Goal: Task Accomplishment & Management: Complete application form

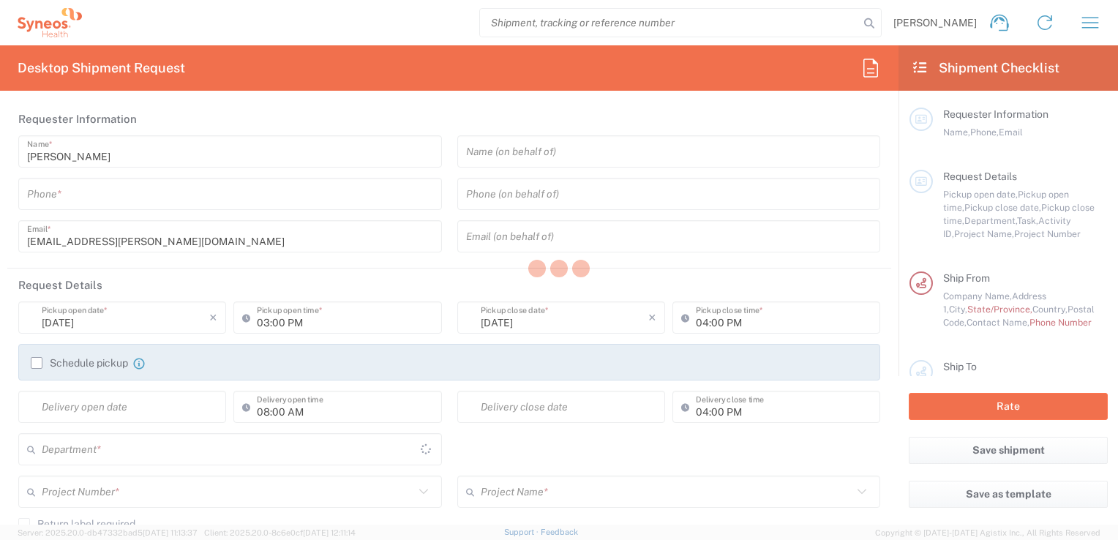
type input "[GEOGRAPHIC_DATA]"
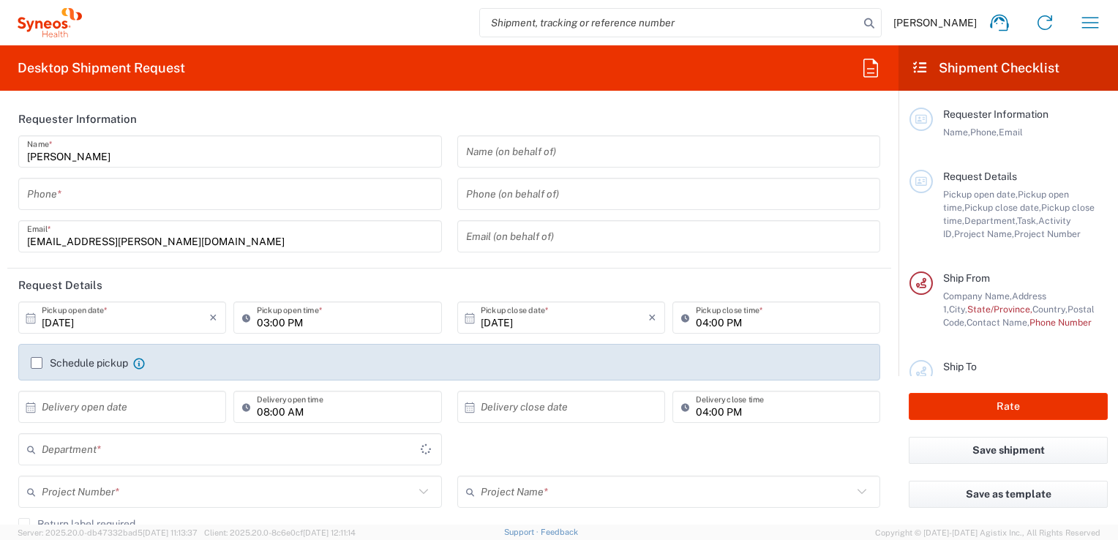
type input "3243"
type input "INC Research Clin Svcs [GEOGRAPHIC_DATA]"
drag, startPoint x: 171, startPoint y: 201, endPoint x: 609, endPoint y: 177, distance: 439.1
click at [171, 201] on input "tel" at bounding box center [230, 195] width 406 height 26
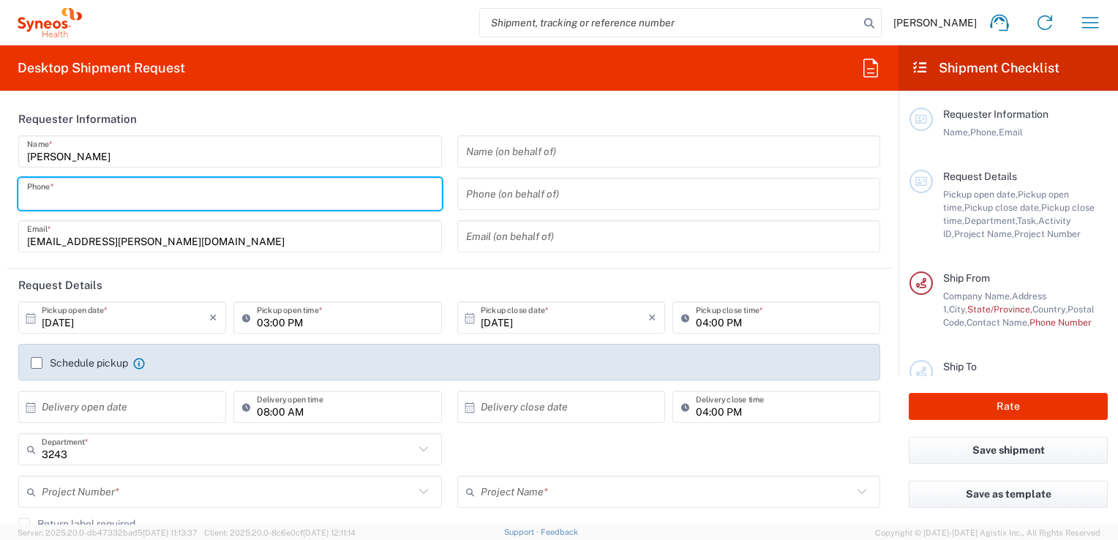
type input "4521159552"
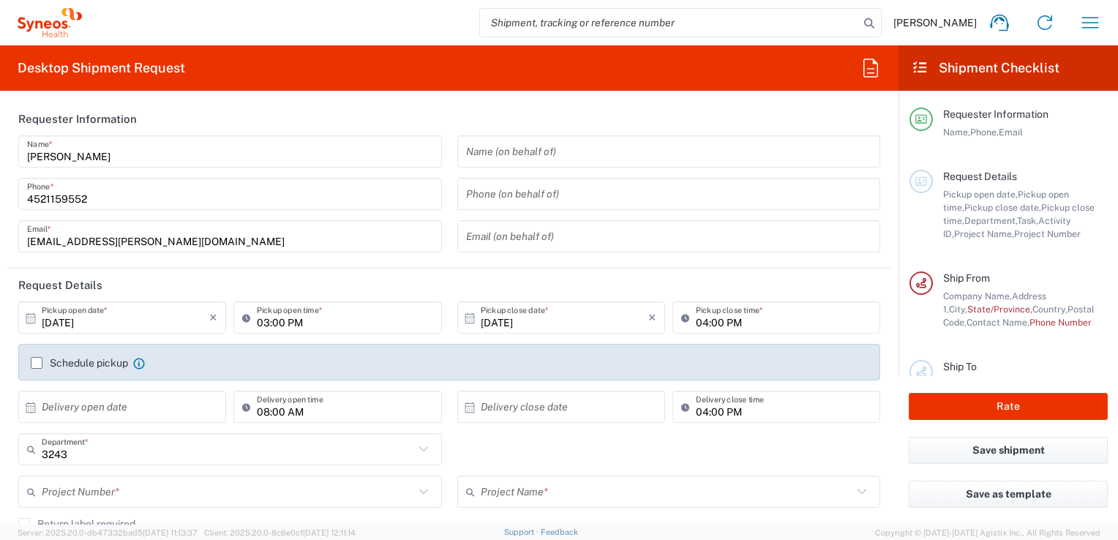
click at [35, 366] on label "Schedule pickup" at bounding box center [79, 363] width 97 height 12
click at [37, 363] on input "Schedule pickup" at bounding box center [37, 363] width 0 height 0
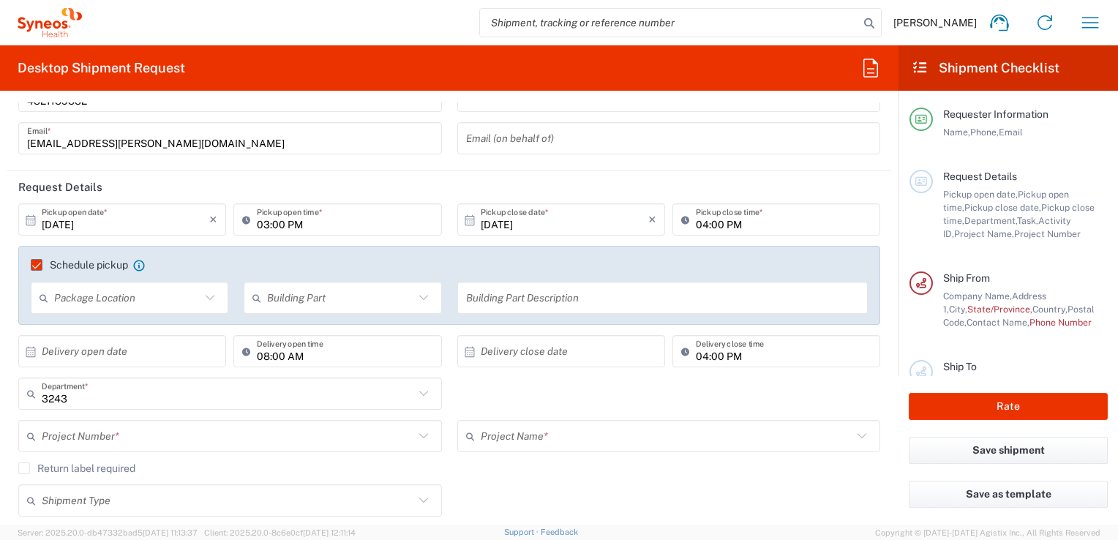
scroll to position [73, 0]
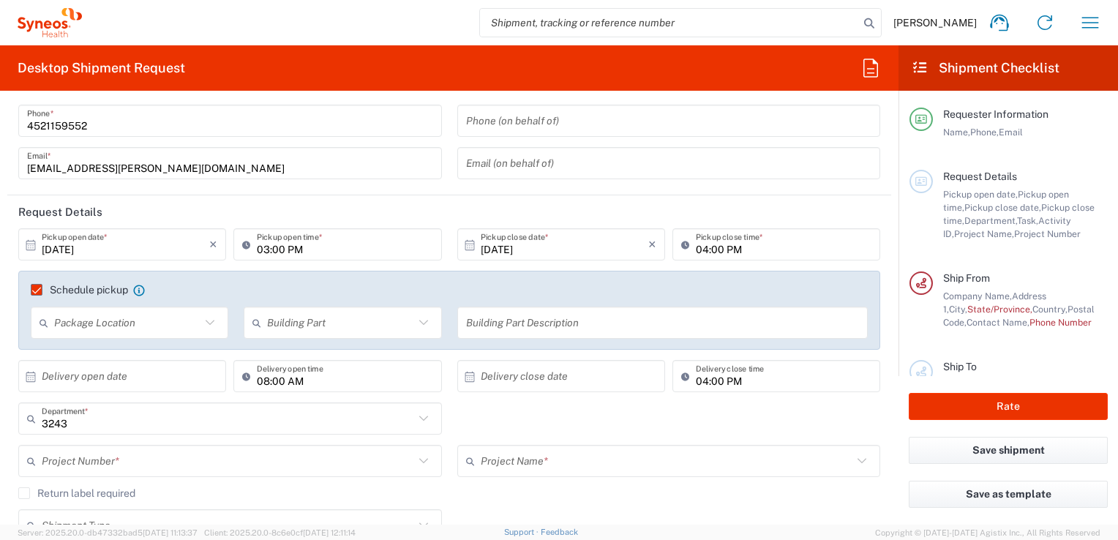
click at [32, 297] on div "Schedule pickup When scheduling a pickup please be sure to meet the following c…" at bounding box center [449, 294] width 853 height 23
click at [35, 285] on label "Schedule pickup" at bounding box center [79, 290] width 97 height 12
click at [30, 290] on input "Schedule pickup" at bounding box center [30, 290] width 0 height 0
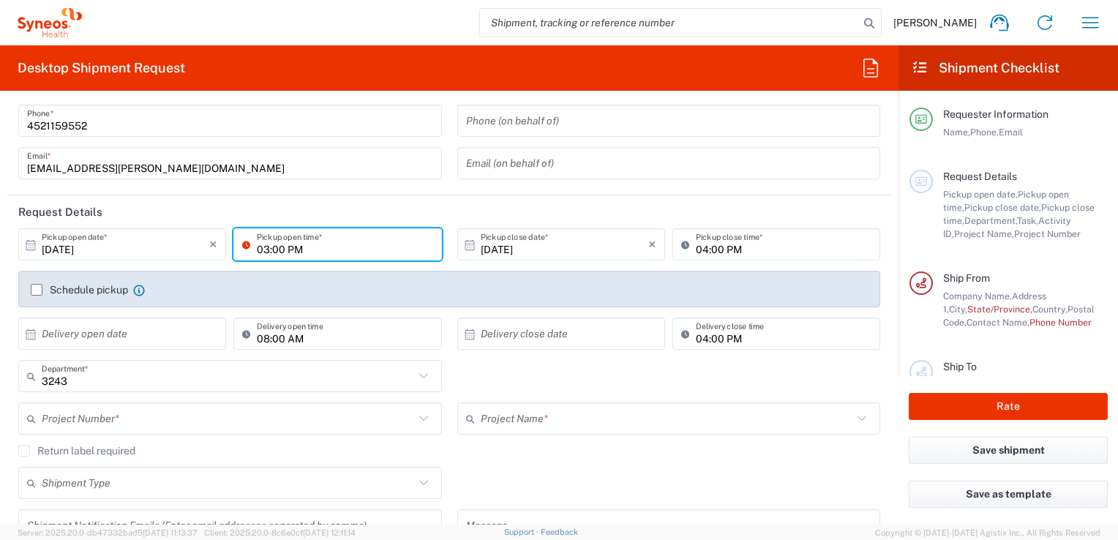
click at [319, 247] on input "03:00 PM" at bounding box center [345, 245] width 176 height 26
click at [266, 255] on input "03:00 PM" at bounding box center [345, 245] width 176 height 26
click at [120, 256] on input "[DATE]" at bounding box center [126, 245] width 168 height 26
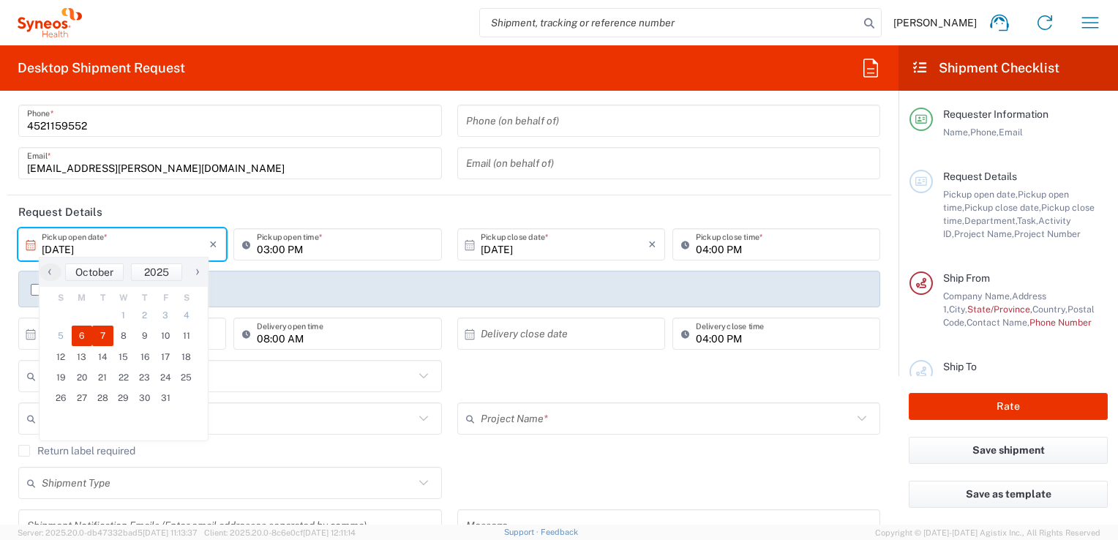
click at [105, 336] on span "7" at bounding box center [102, 336] width 21 height 20
type input "[DATE]"
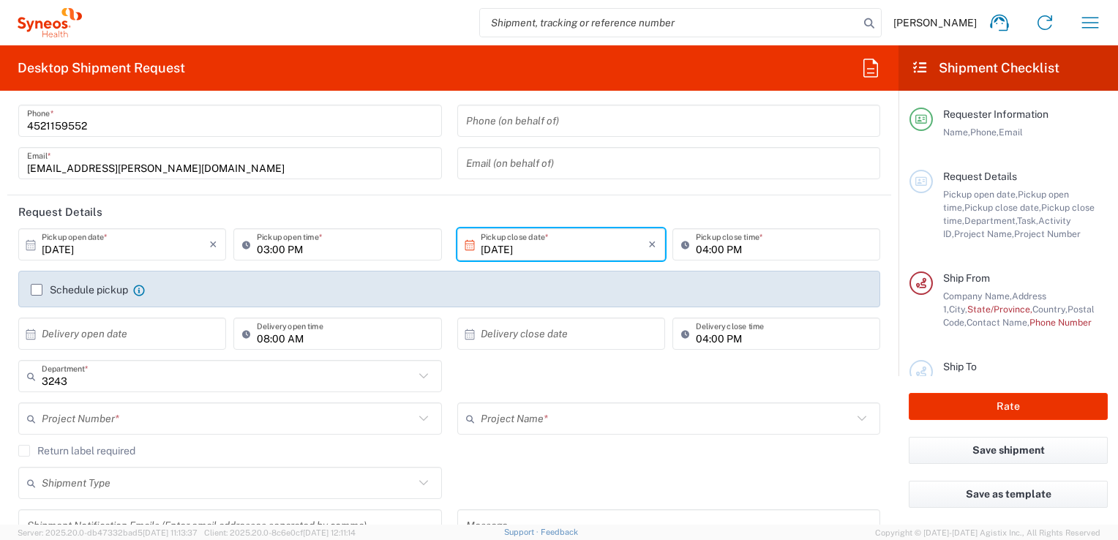
click at [286, 250] on input "03:00 PM" at bounding box center [345, 245] width 176 height 26
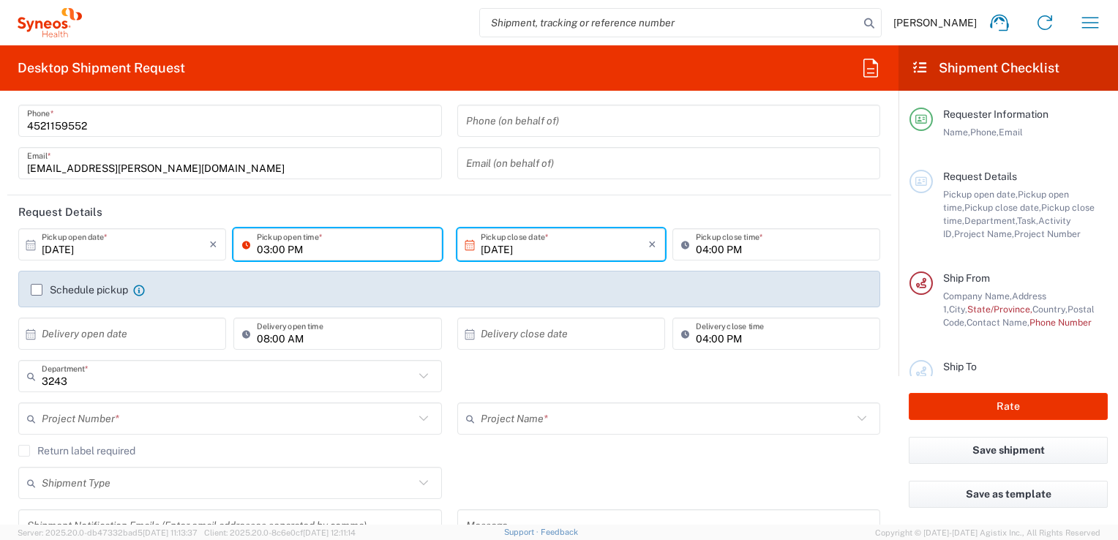
click at [286, 250] on input "03:00 PM" at bounding box center [345, 245] width 176 height 26
click at [269, 250] on input "03:00 PM" at bounding box center [345, 245] width 176 height 26
click at [261, 247] on input "03:00 PM" at bounding box center [345, 245] width 176 height 26
click at [266, 249] on input "03:00 PM" at bounding box center [345, 245] width 176 height 26
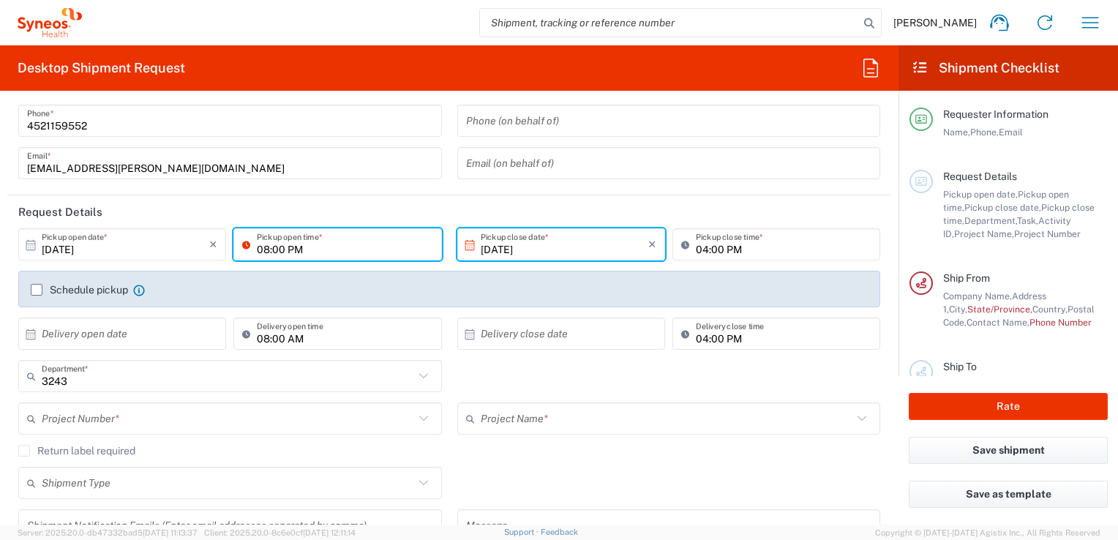
click at [294, 253] on input "08:00 PM" at bounding box center [345, 245] width 176 height 26
type input "08:00 AM"
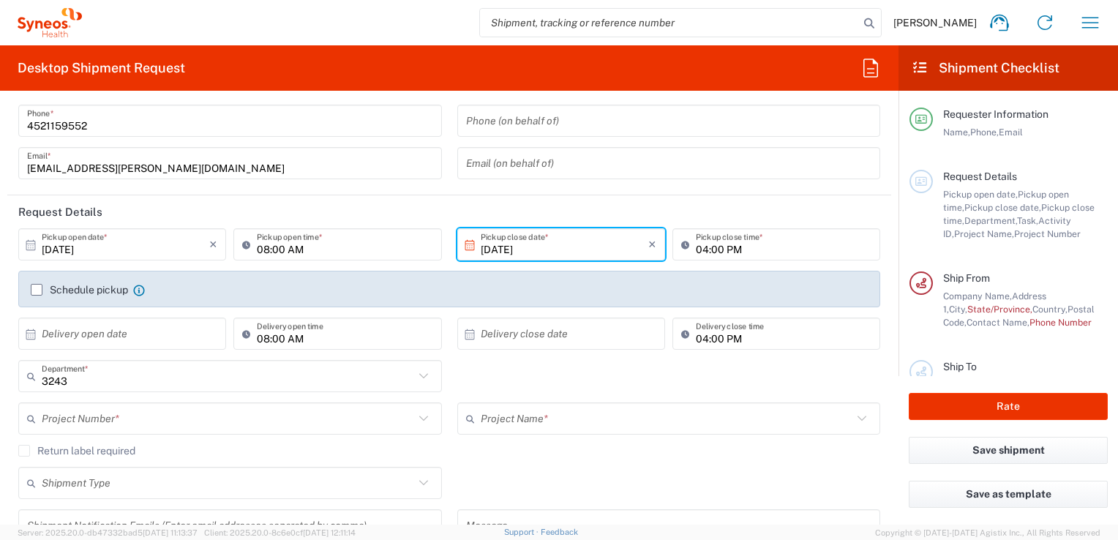
drag, startPoint x: 418, startPoint y: 212, endPoint x: 427, endPoint y: 228, distance: 18.1
click at [419, 212] on header "Request Details" at bounding box center [449, 211] width 884 height 33
click at [551, 244] on input "[DATE]" at bounding box center [565, 245] width 168 height 26
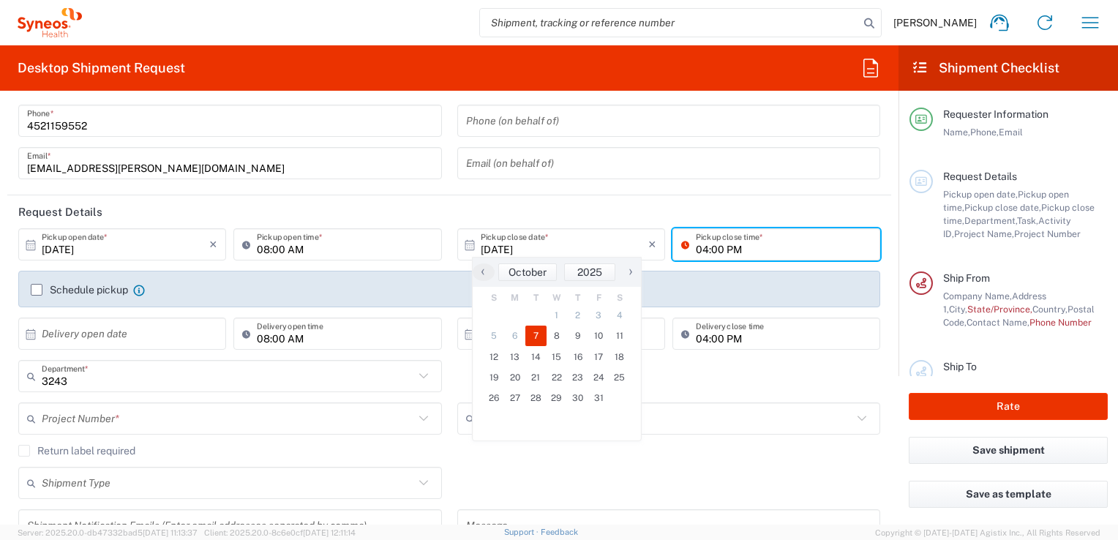
click at [736, 250] on input "04:00 PM" at bounding box center [784, 245] width 176 height 26
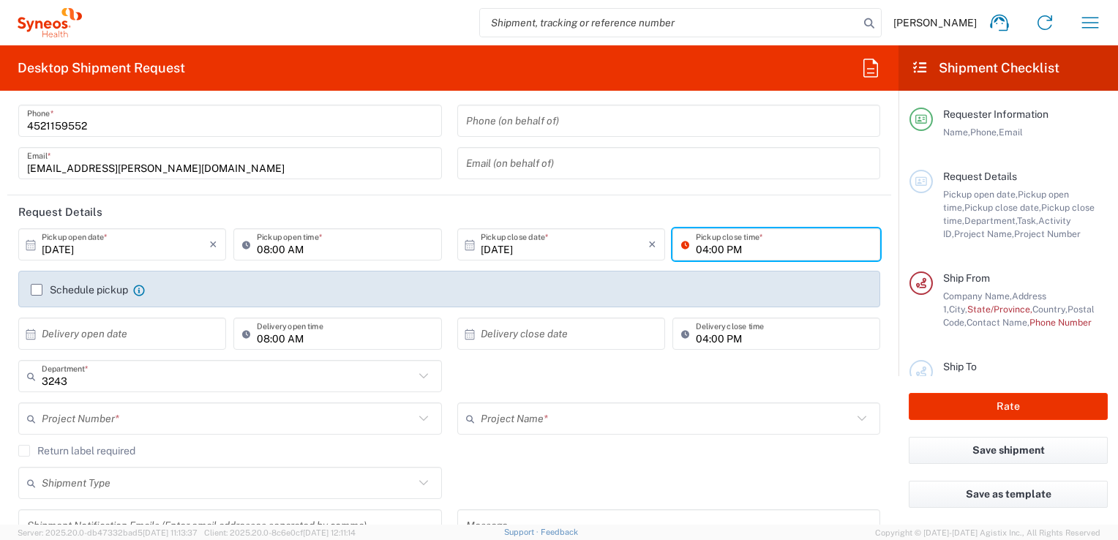
click at [745, 218] on header "Request Details" at bounding box center [449, 211] width 884 height 33
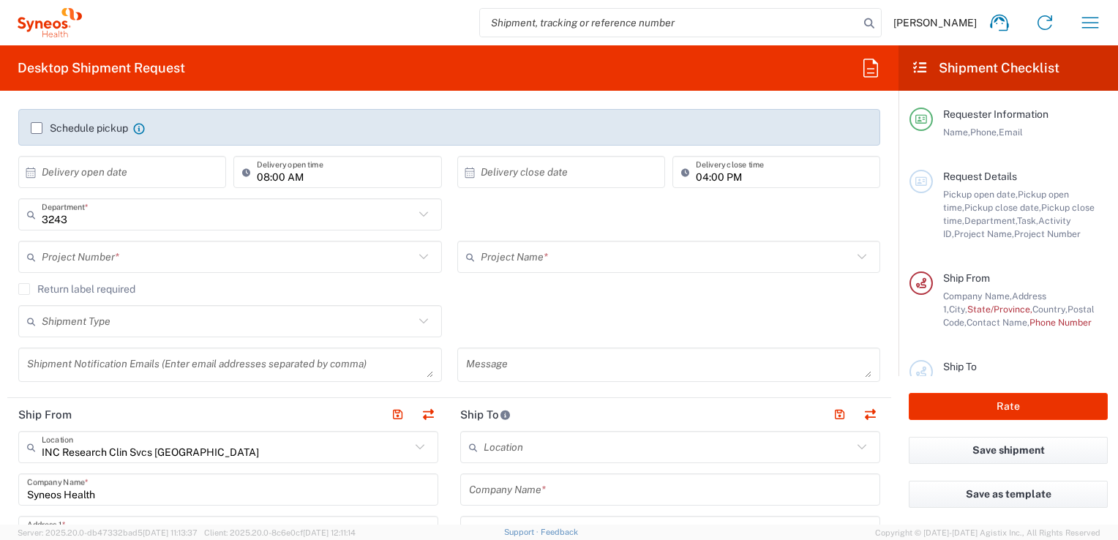
scroll to position [220, 0]
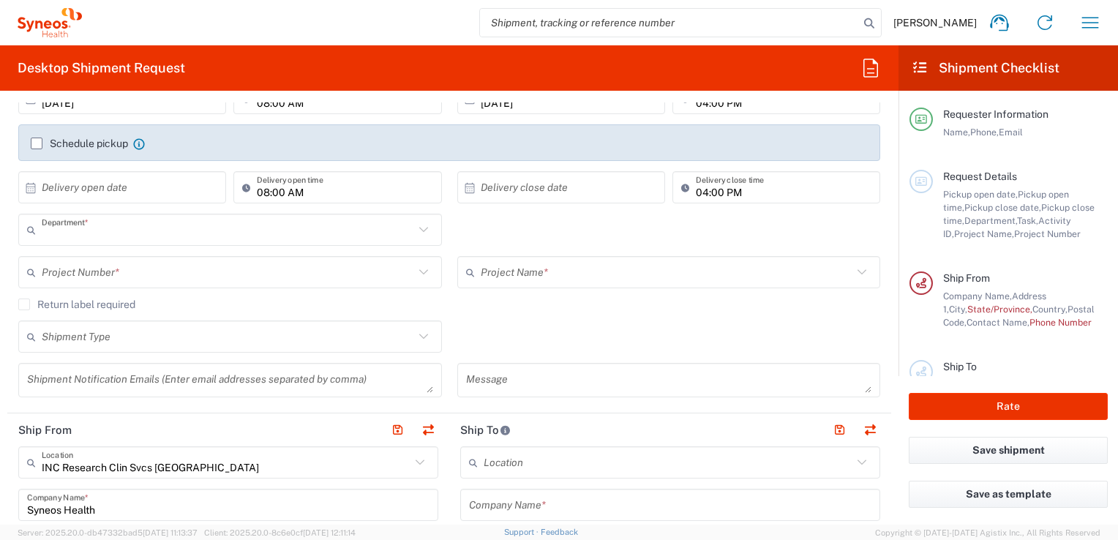
click at [113, 229] on input "text" at bounding box center [228, 230] width 373 height 26
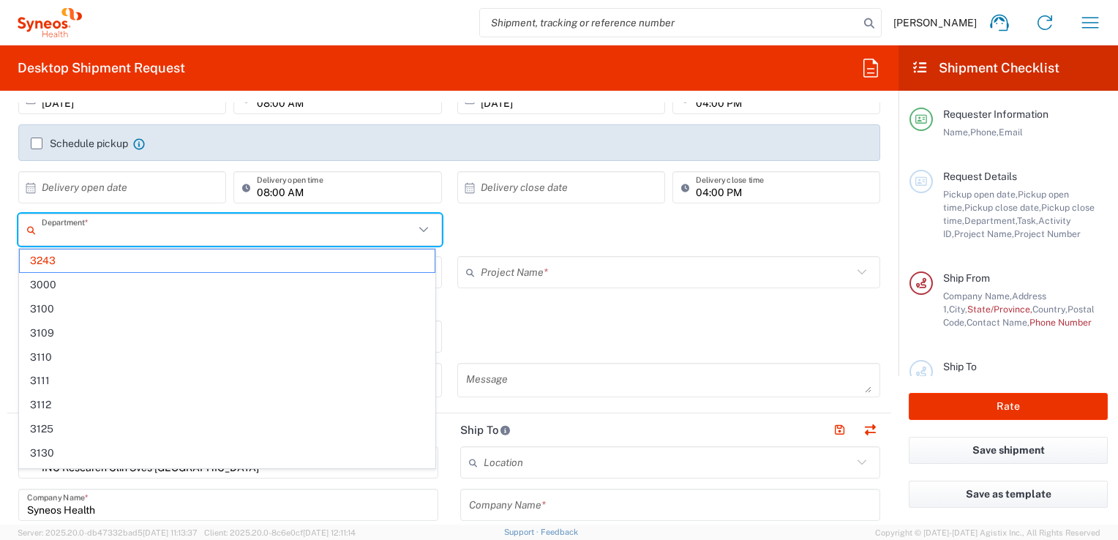
click at [113, 229] on input "text" at bounding box center [228, 230] width 373 height 26
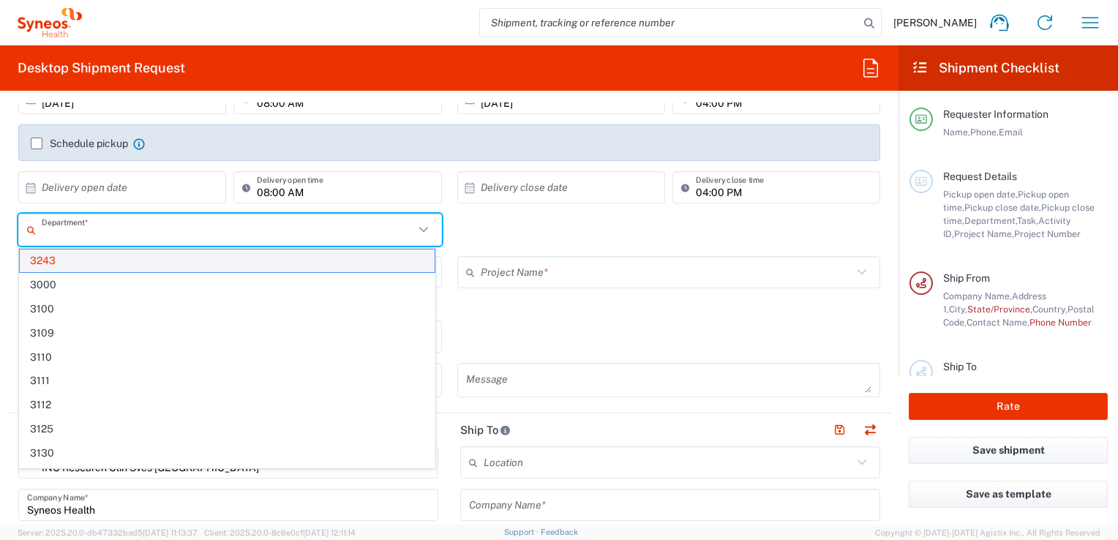
click at [78, 261] on span "3243" at bounding box center [227, 261] width 415 height 23
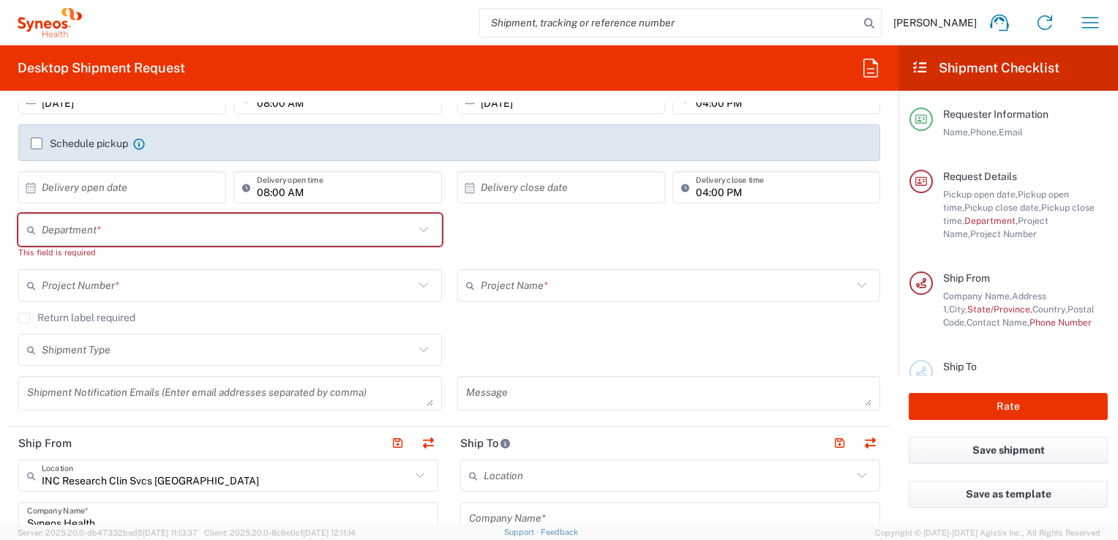
click at [164, 235] on input "text" at bounding box center [228, 230] width 373 height 26
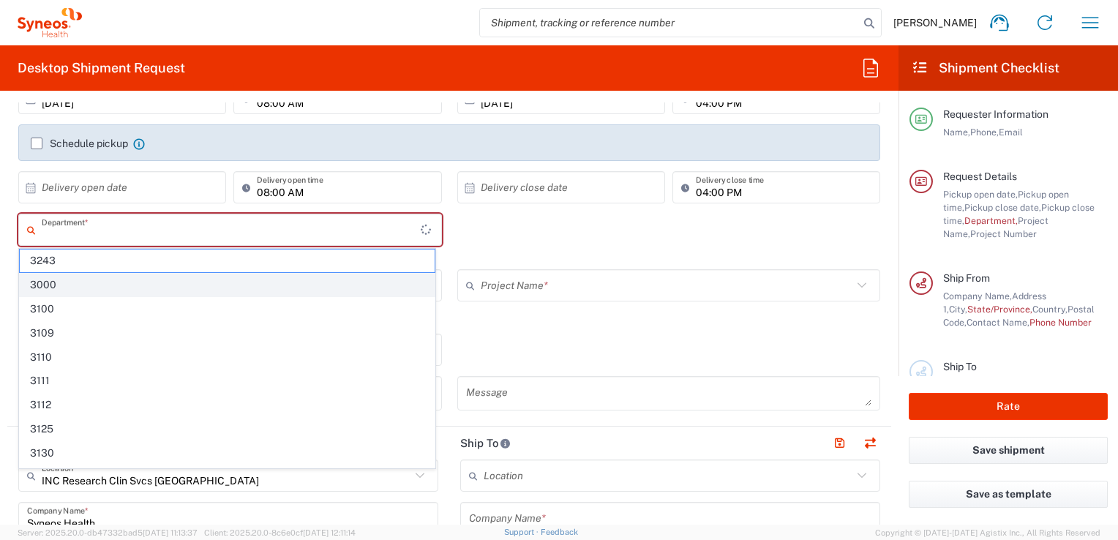
click at [75, 274] on span "3000" at bounding box center [227, 285] width 415 height 23
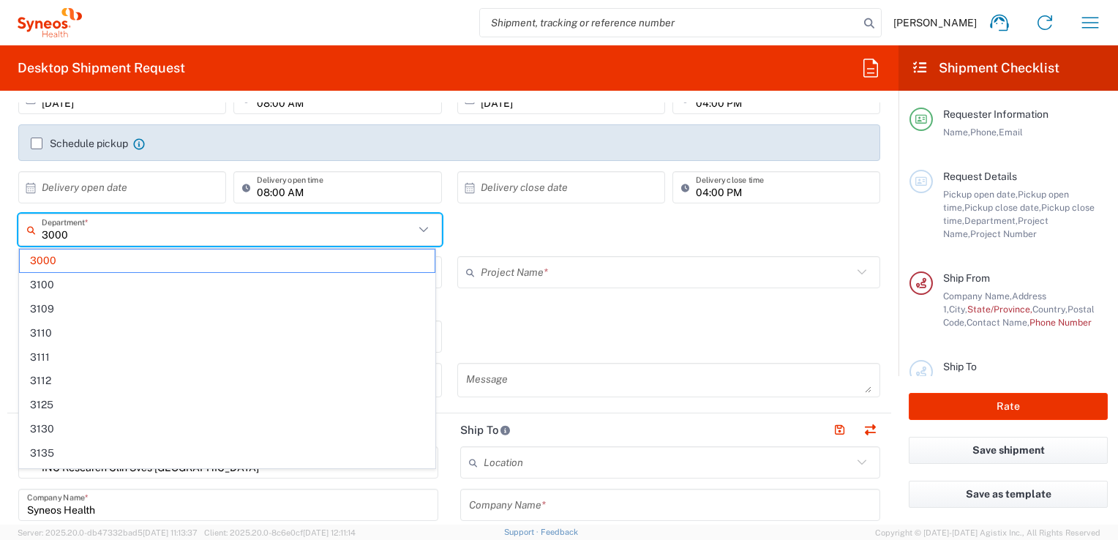
click at [88, 236] on input "3000" at bounding box center [228, 230] width 373 height 26
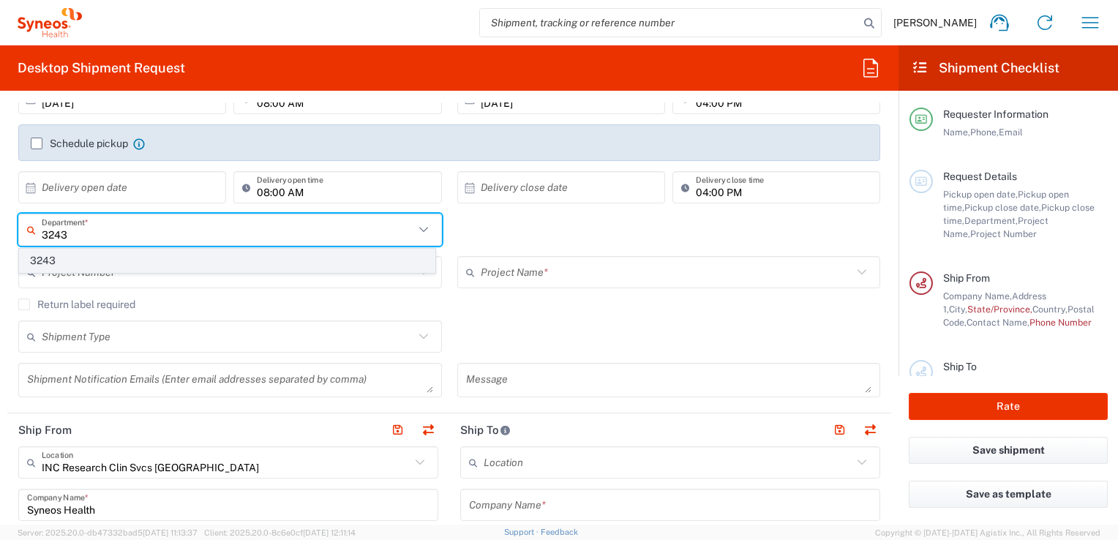
type input "3243"
click at [56, 254] on span "3243" at bounding box center [227, 261] width 415 height 23
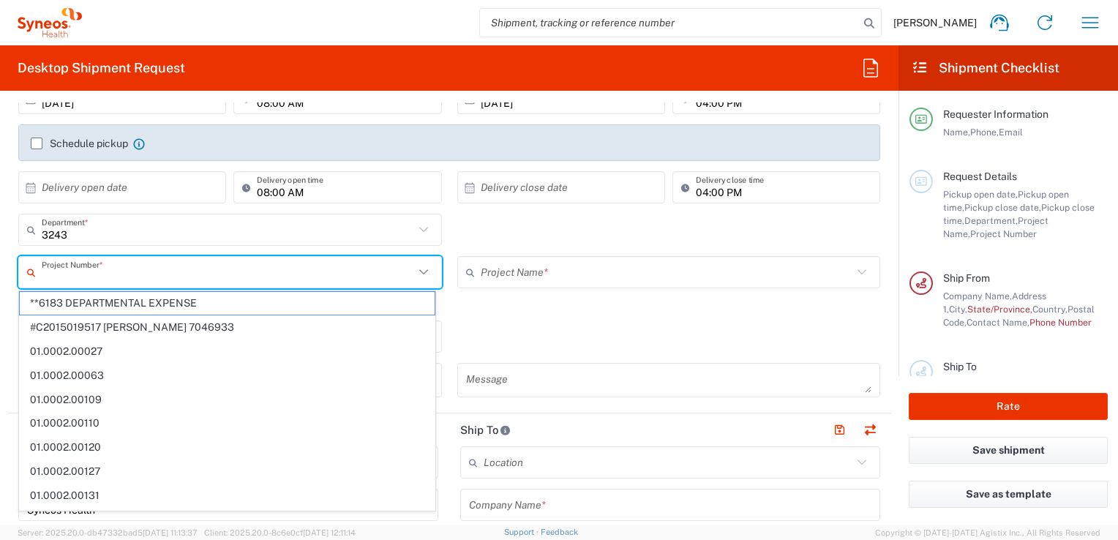
click at [275, 261] on input "text" at bounding box center [228, 273] width 373 height 26
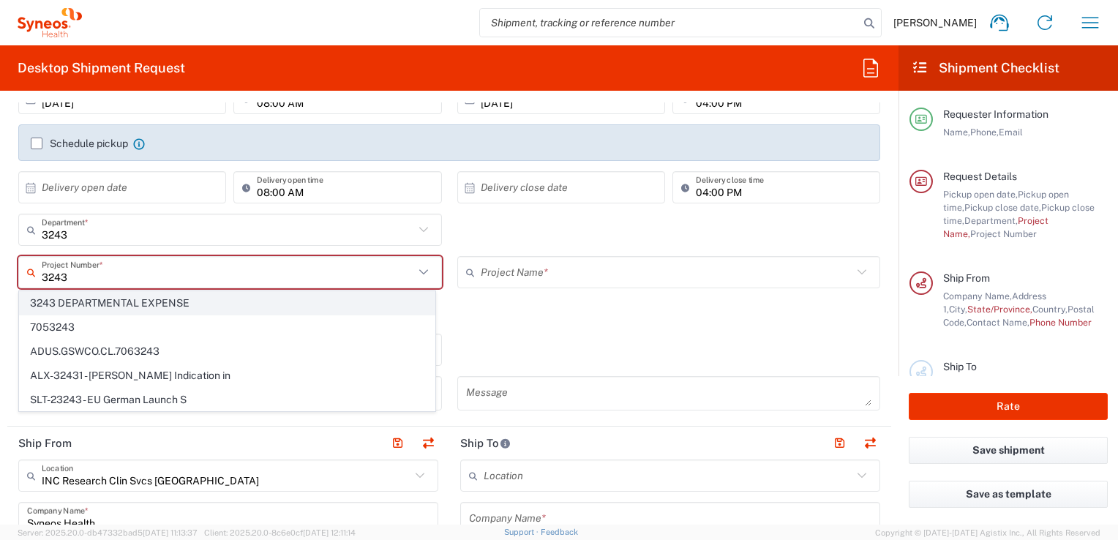
click at [199, 303] on span "3243 DEPARTMENTAL EXPENSE" at bounding box center [227, 303] width 415 height 23
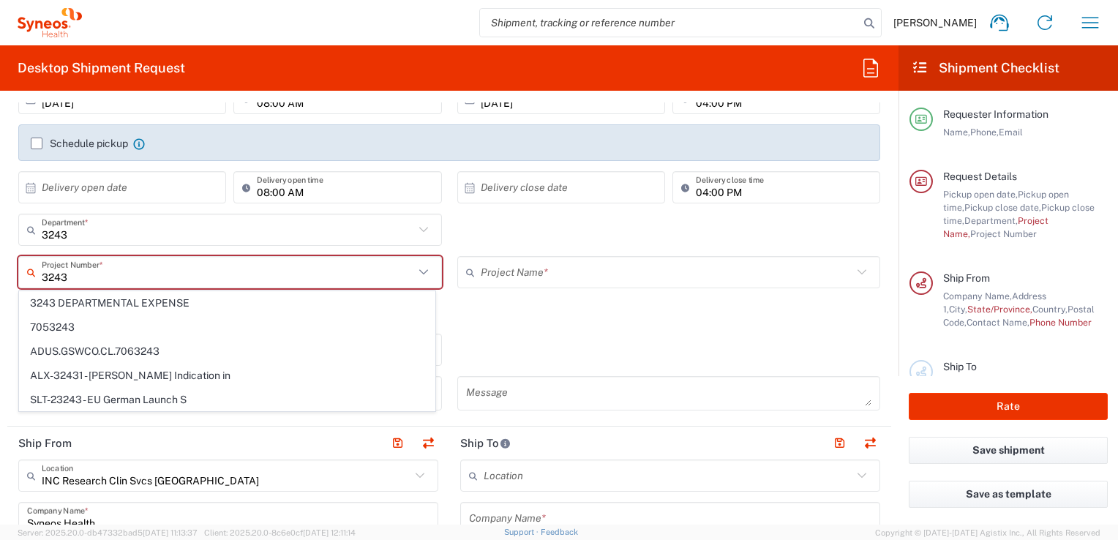
type input "3243 DEPARTMENTAL EXPENSE"
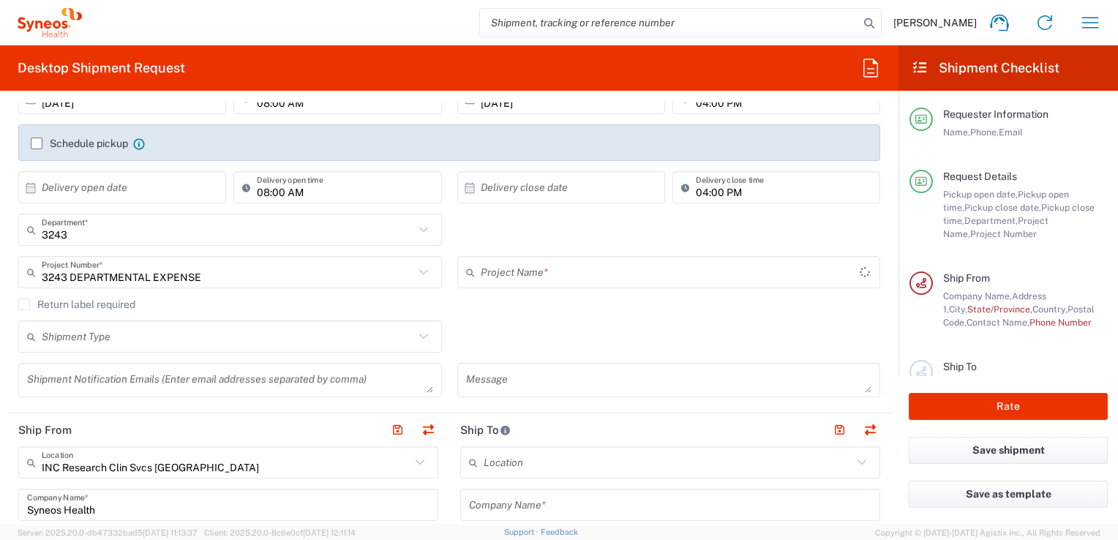
type input "3243 DEPARTMENTAL EXPENSE"
click at [491, 286] on div "3243 DEPARTMENTAL EXPENSE Project Name *" at bounding box center [669, 272] width 424 height 32
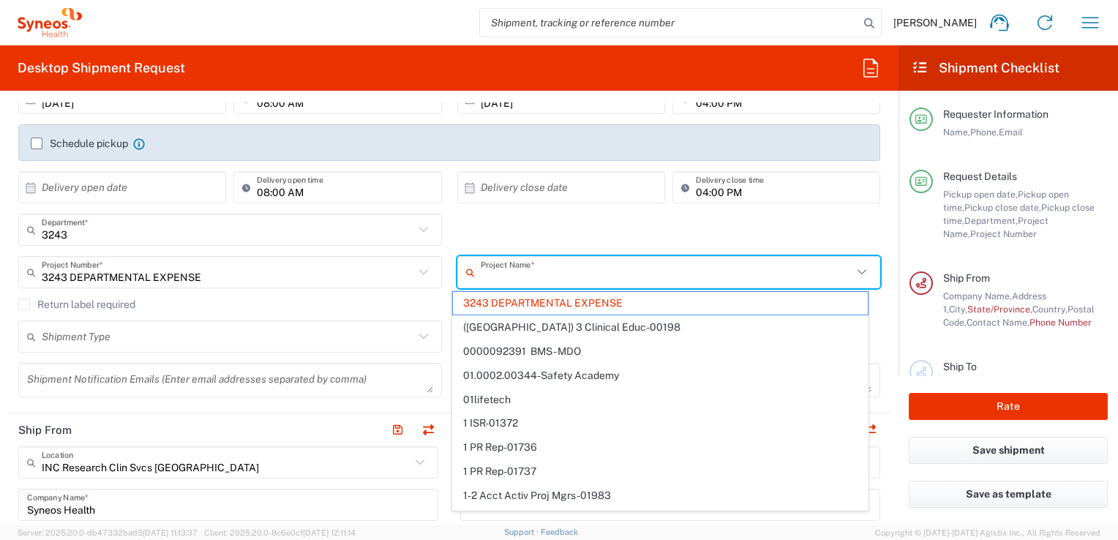
click at [334, 328] on input "text" at bounding box center [228, 337] width 373 height 26
type input "3243 DEPARTMENTAL EXPENSE"
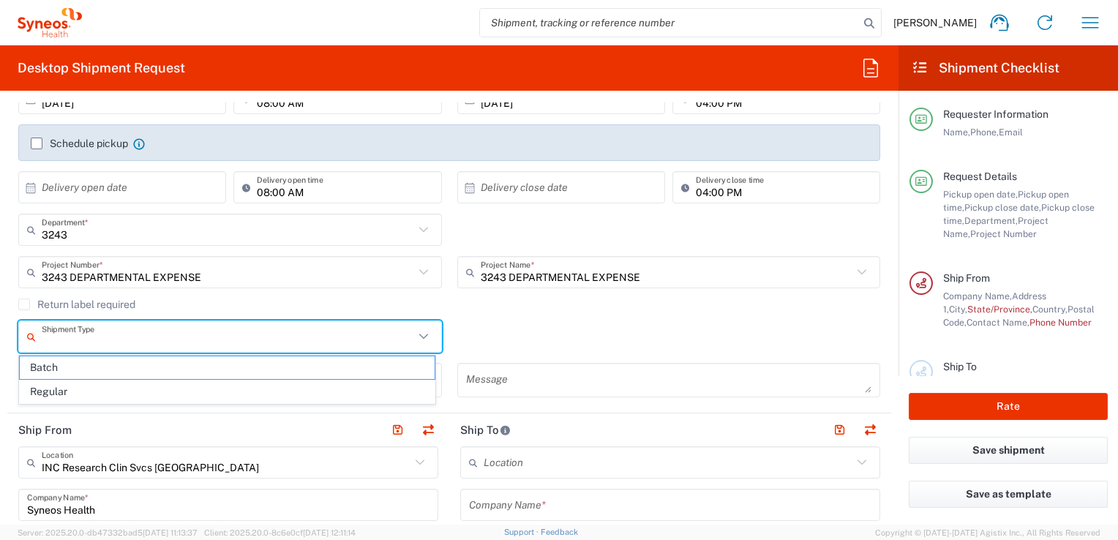
click at [495, 339] on div "Shipment Type Batch Regular" at bounding box center [450, 342] width 878 height 42
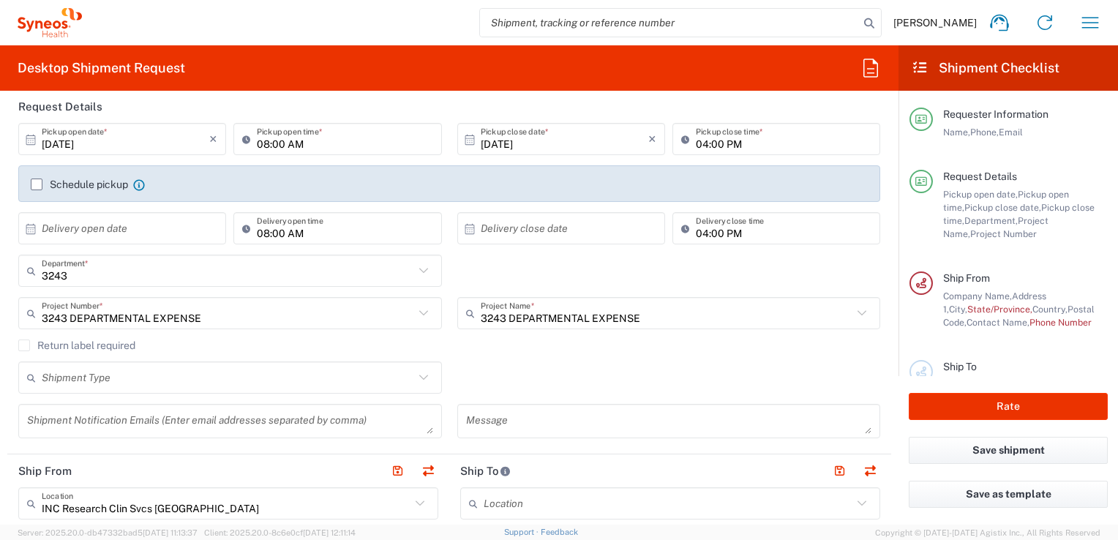
scroll to position [146, 0]
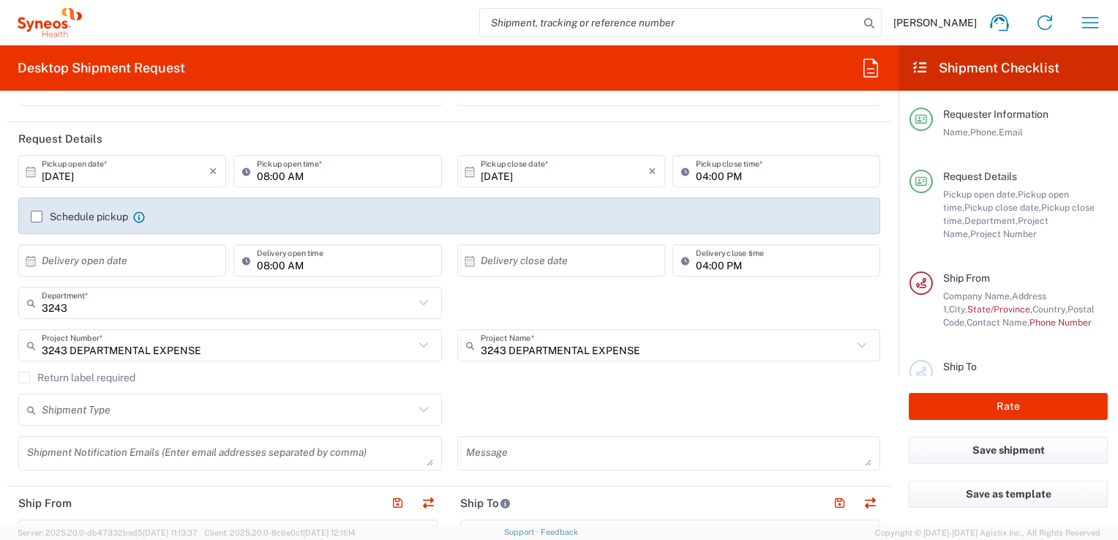
click at [468, 402] on div "Shipment Type Batch Regular" at bounding box center [450, 415] width 878 height 42
click at [105, 259] on input "text" at bounding box center [126, 261] width 168 height 26
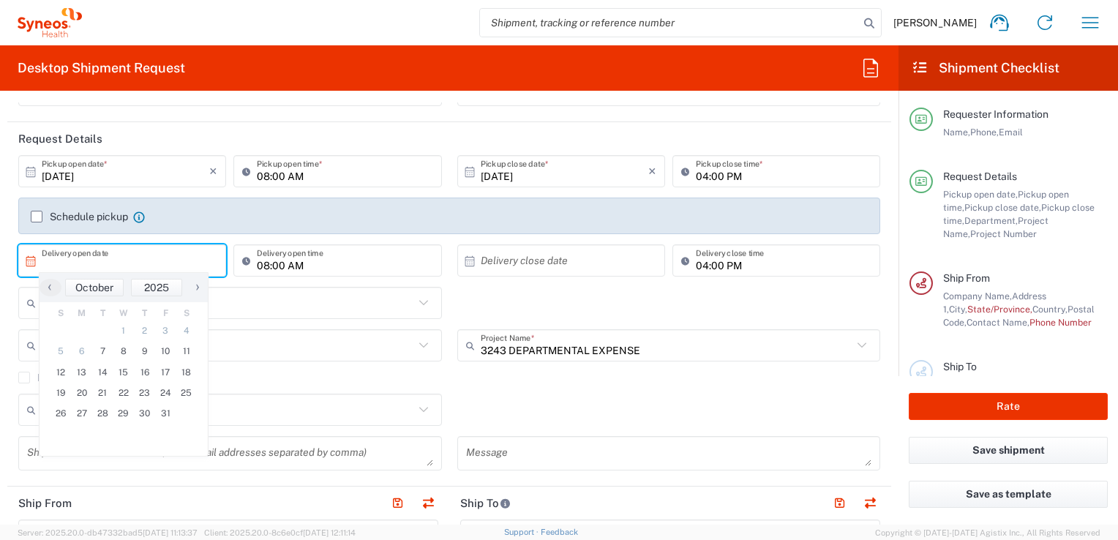
click at [231, 283] on div "08:00 AM Delivery open time" at bounding box center [337, 265] width 215 height 42
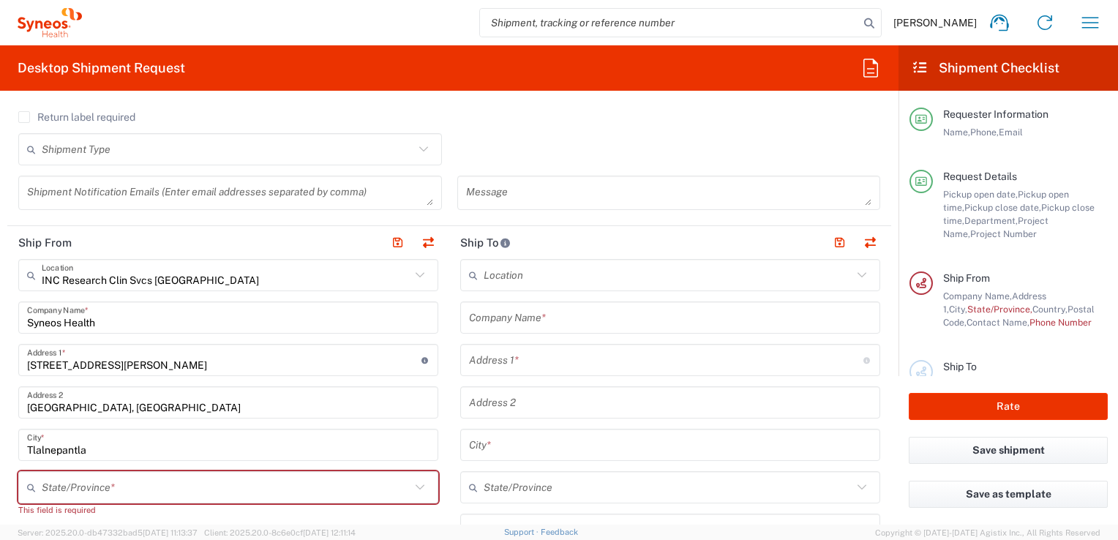
scroll to position [439, 0]
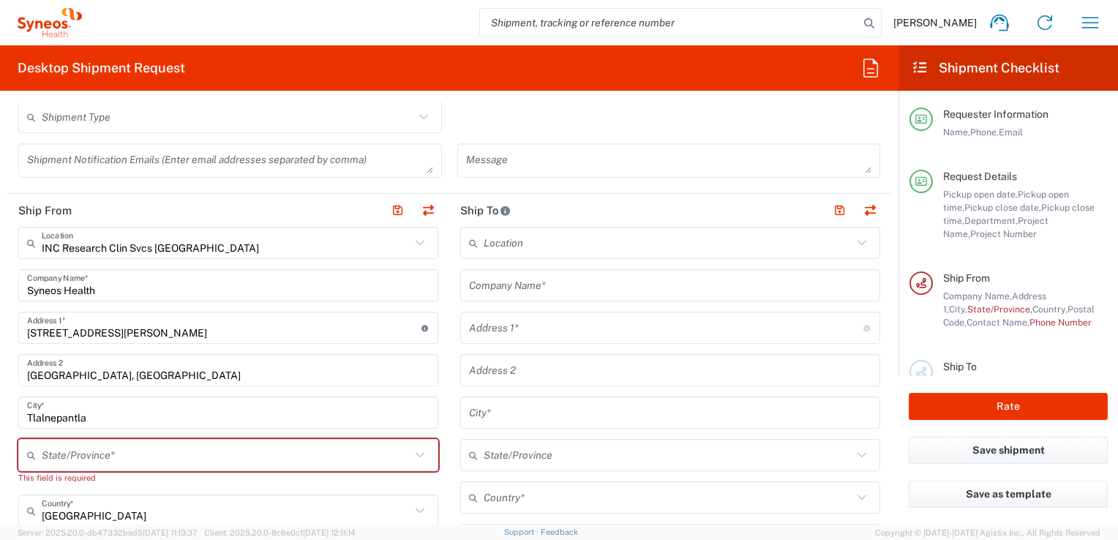
drag, startPoint x: 190, startPoint y: 452, endPoint x: 195, endPoint y: 446, distance: 7.8
click at [190, 452] on input "text" at bounding box center [226, 456] width 369 height 26
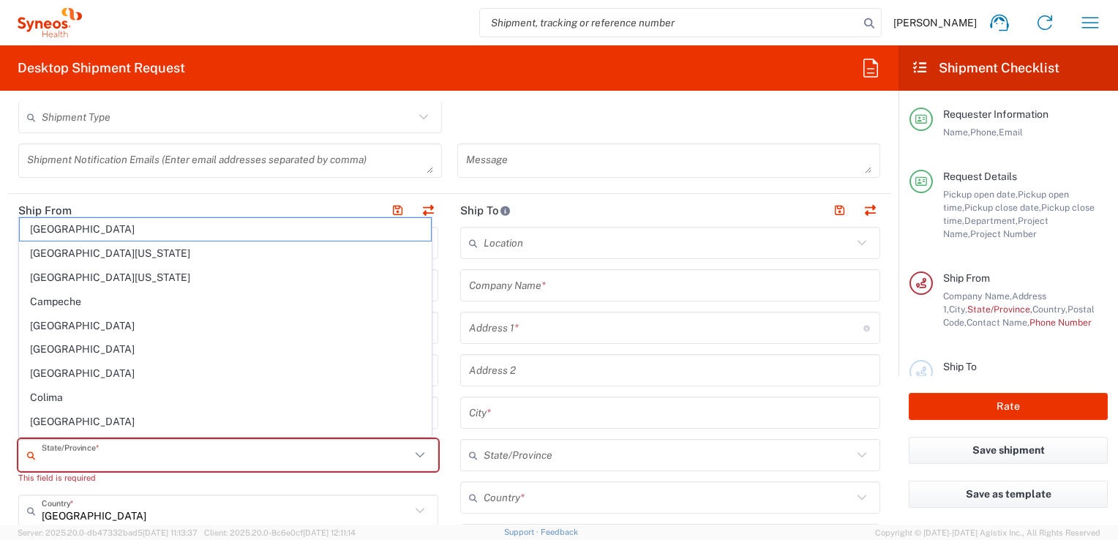
type input "[GEOGRAPHIC_DATA]"
type input "5565990091"
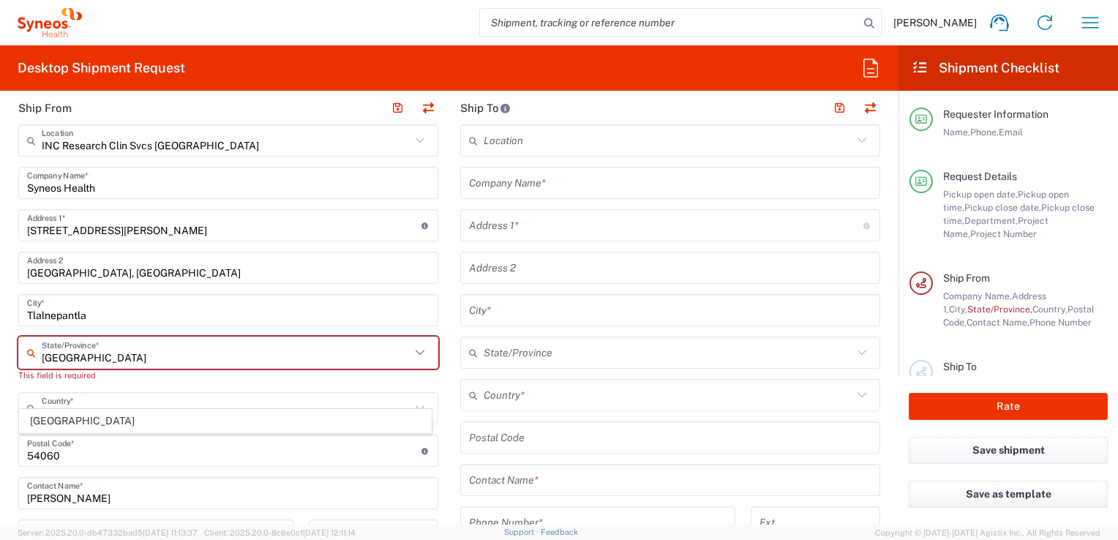
scroll to position [586, 0]
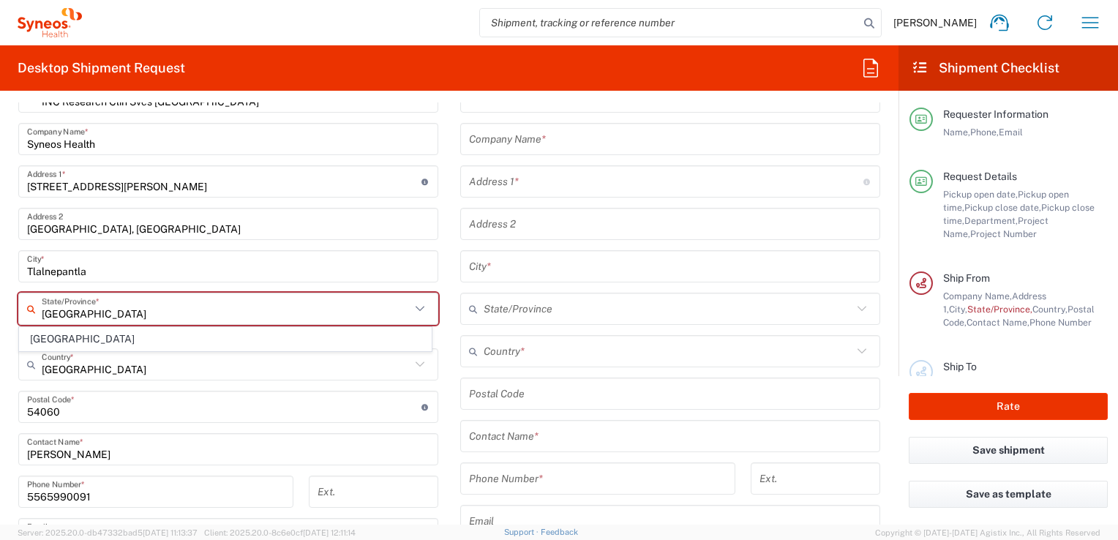
click at [0, 367] on html "[PERSON_NAME] Home Shipment estimator Shipment tracking Desktop shipment reques…" at bounding box center [559, 270] width 1118 height 540
click at [75, 342] on div "INC Research Clin Svcs [GEOGRAPHIC_DATA] Location INC Research Clin Svcs Mexico…" at bounding box center [228, 416] width 420 height 670
click at [83, 307] on input "text" at bounding box center [226, 309] width 369 height 26
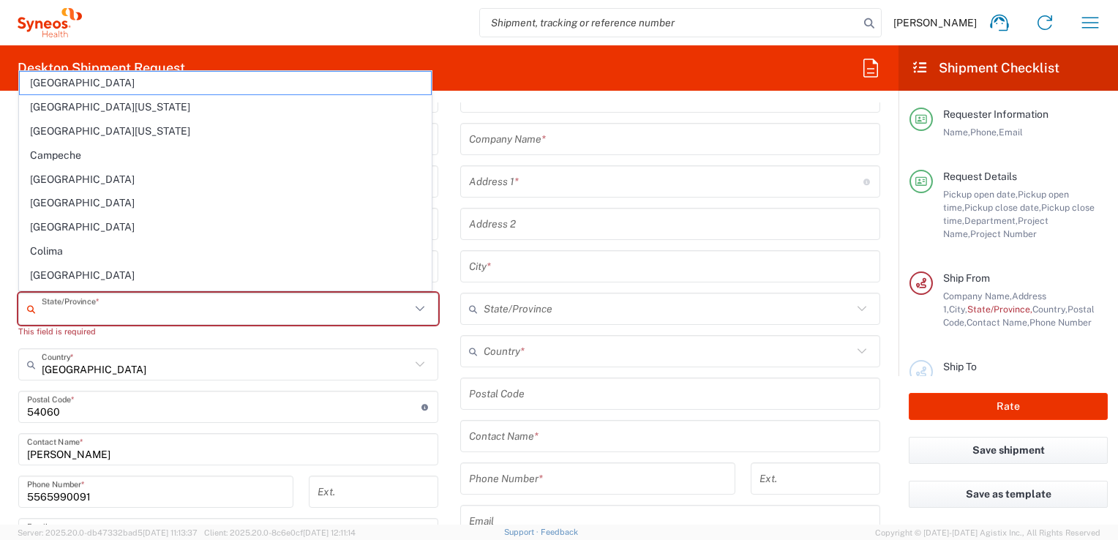
type input "[GEOGRAPHIC_DATA]"
click at [104, 315] on input "[GEOGRAPHIC_DATA]" at bounding box center [226, 309] width 369 height 26
click at [0, 324] on html "[PERSON_NAME] Home Shipment estimator Shipment tracking Desktop shipment reques…" at bounding box center [559, 270] width 1118 height 540
click at [93, 313] on input "text" at bounding box center [226, 309] width 369 height 26
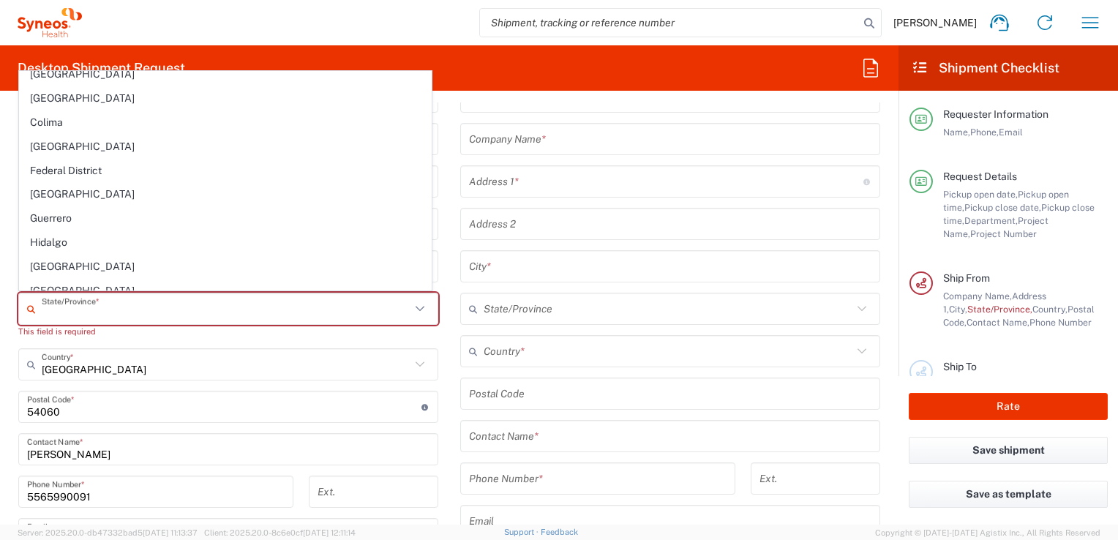
scroll to position [220, 0]
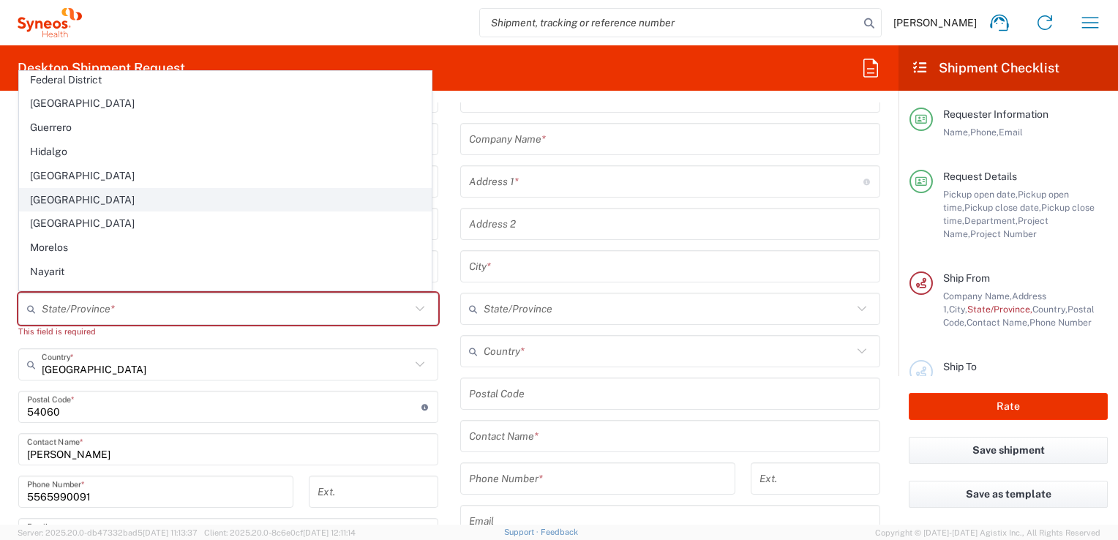
click at [132, 202] on span "[GEOGRAPHIC_DATA]" at bounding box center [225, 200] width 411 height 23
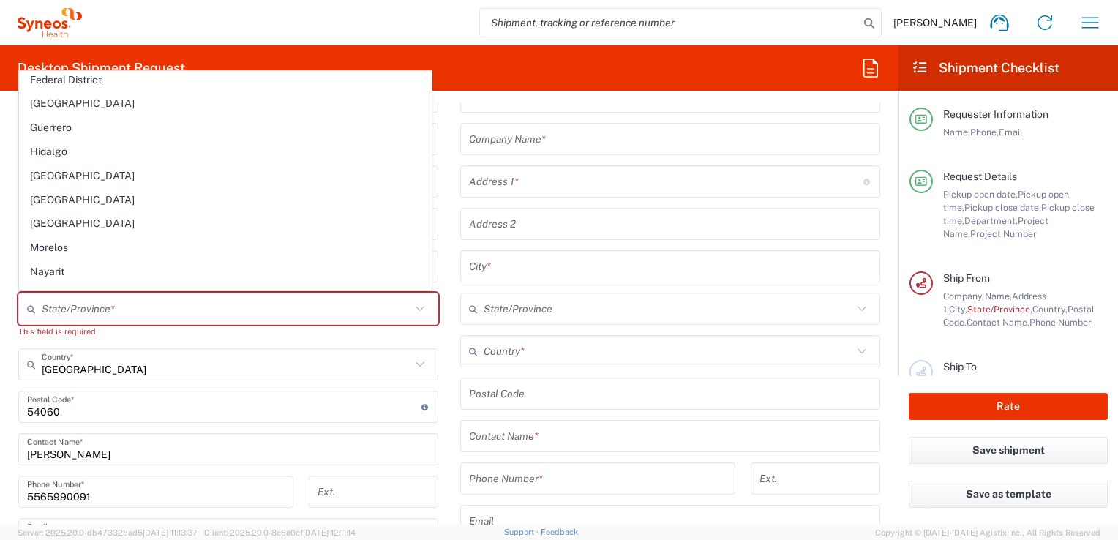
type input "[GEOGRAPHIC_DATA]"
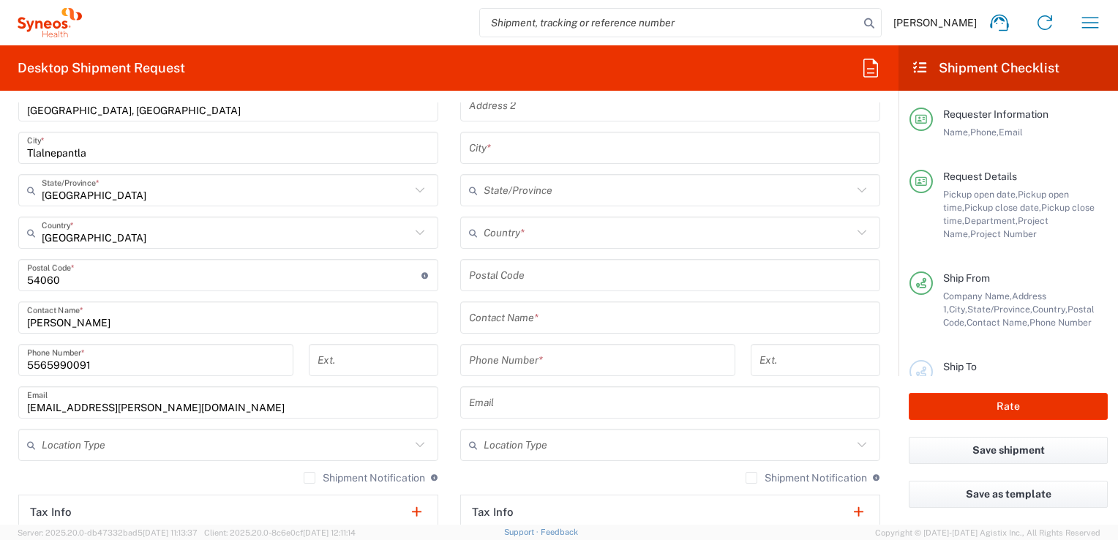
scroll to position [732, 0]
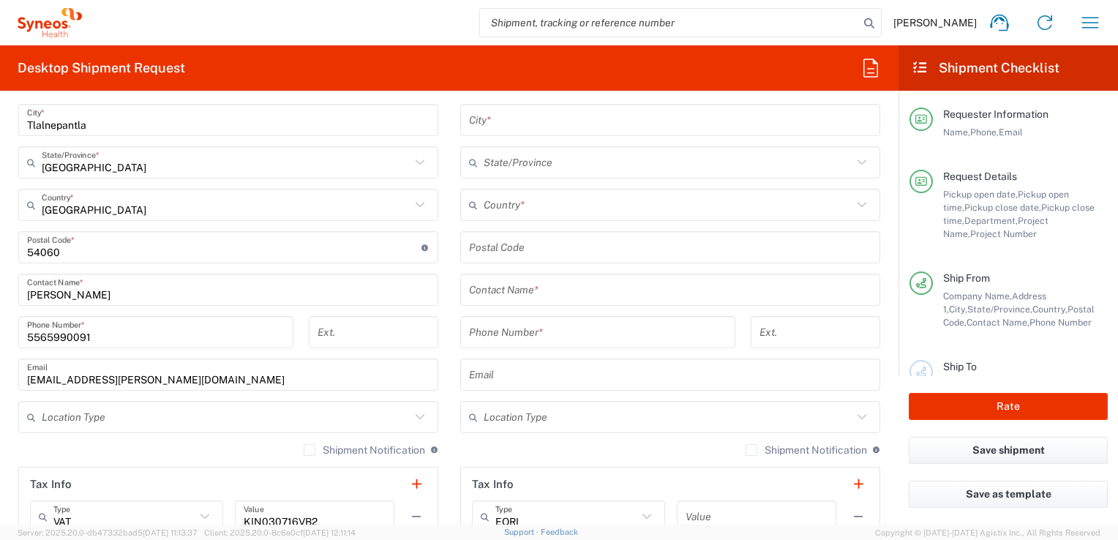
click at [108, 384] on input "[EMAIL_ADDRESS][PERSON_NAME][DOMAIN_NAME]" at bounding box center [228, 375] width 403 height 26
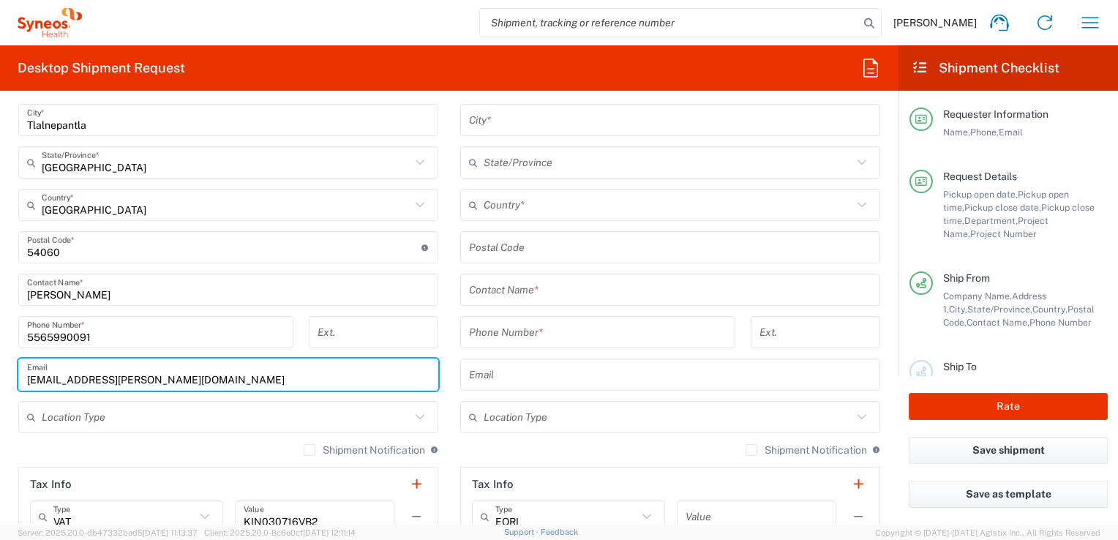
click at [92, 293] on input "[PERSON_NAME]" at bounding box center [228, 290] width 403 height 26
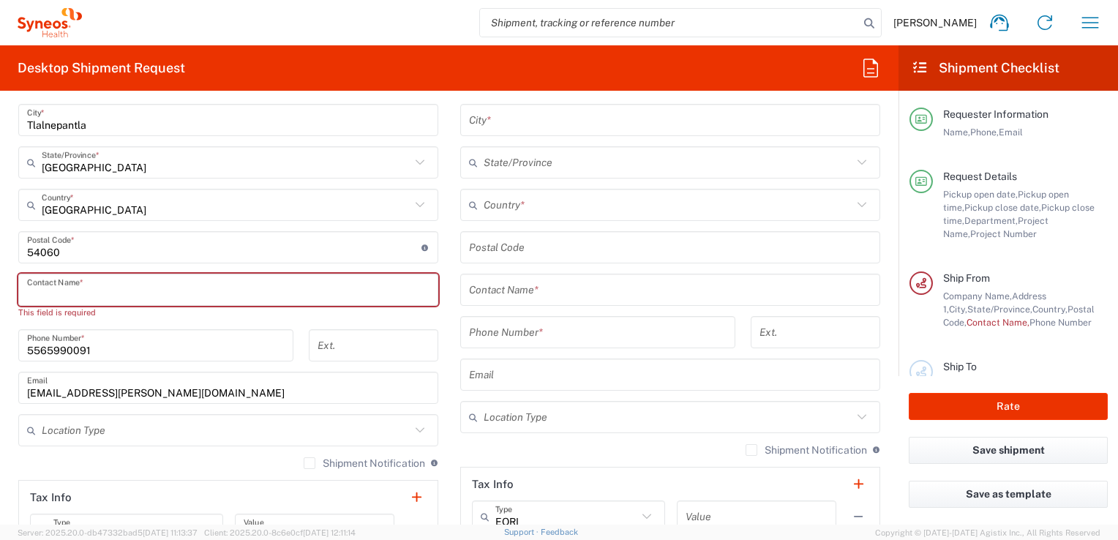
click at [73, 290] on input "text" at bounding box center [228, 290] width 403 height 26
click at [67, 294] on input "text" at bounding box center [228, 290] width 403 height 26
click at [105, 294] on input "text" at bounding box center [228, 290] width 403 height 26
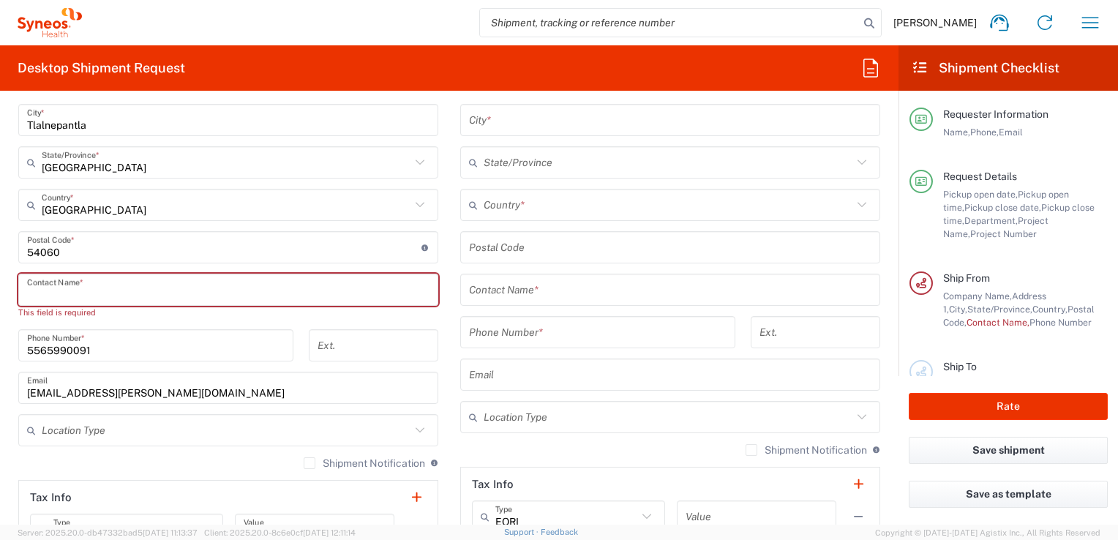
click at [114, 331] on div "[PHONE_NUMBER] Phone Number *" at bounding box center [155, 345] width 275 height 32
click at [93, 295] on input "text" at bounding box center [228, 290] width 403 height 26
click at [78, 293] on input "text" at bounding box center [228, 290] width 403 height 26
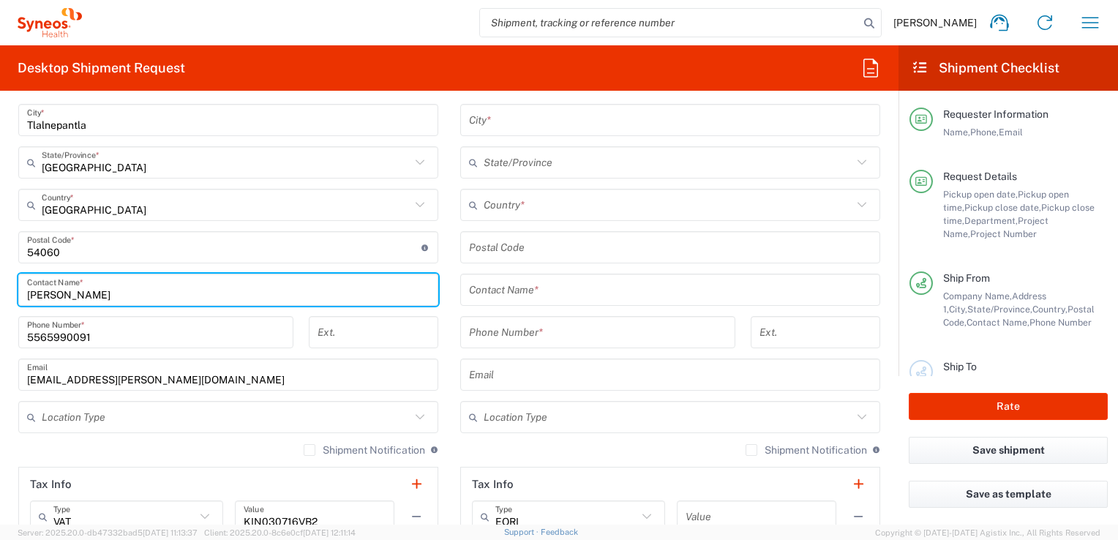
click at [33, 289] on input "[PERSON_NAME]" at bounding box center [228, 290] width 403 height 26
type input "[PERSON_NAME]"
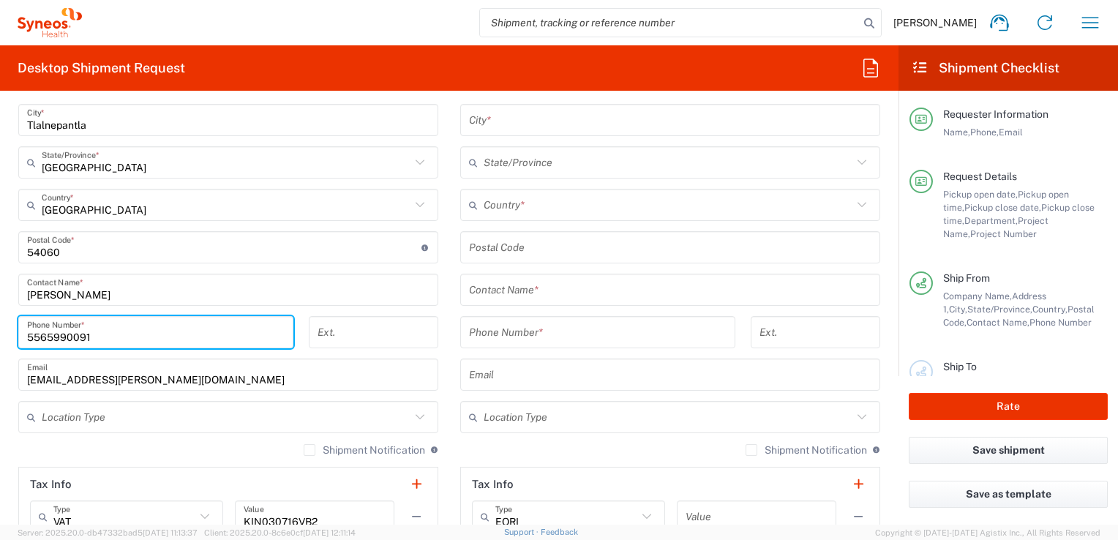
click at [118, 340] on input "5565990091" at bounding box center [156, 333] width 258 height 26
click at [15, 364] on main "Location [PERSON_NAME] LLC-[GEOGRAPHIC_DATA] [GEOGRAPHIC_DATA] [GEOGRAPHIC_DATA…" at bounding box center [228, 262] width 442 height 657
click at [97, 377] on input "[EMAIL_ADDRESS][PERSON_NAME][DOMAIN_NAME]" at bounding box center [228, 375] width 403 height 26
click at [97, 378] on input "[EMAIL_ADDRESS][PERSON_NAME][DOMAIN_NAME]" at bounding box center [228, 375] width 403 height 26
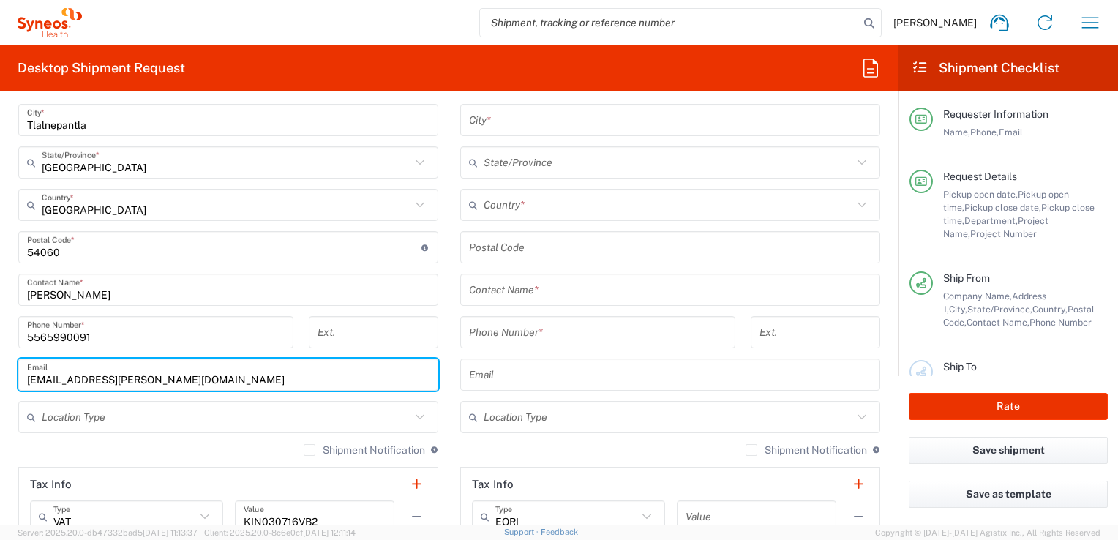
click at [97, 378] on input "[EMAIL_ADDRESS][PERSON_NAME][DOMAIN_NAME]" at bounding box center [228, 375] width 403 height 26
click at [182, 376] on input "[EMAIL_ADDRESS][PERSON_NAME][DOMAIN_NAME]" at bounding box center [228, 375] width 403 height 26
click at [169, 380] on input "text" at bounding box center [228, 375] width 403 height 26
click at [146, 378] on input "text" at bounding box center [228, 375] width 403 height 26
paste input "[EMAIL_ADDRESS][PERSON_NAME][DOMAIN_NAME]"
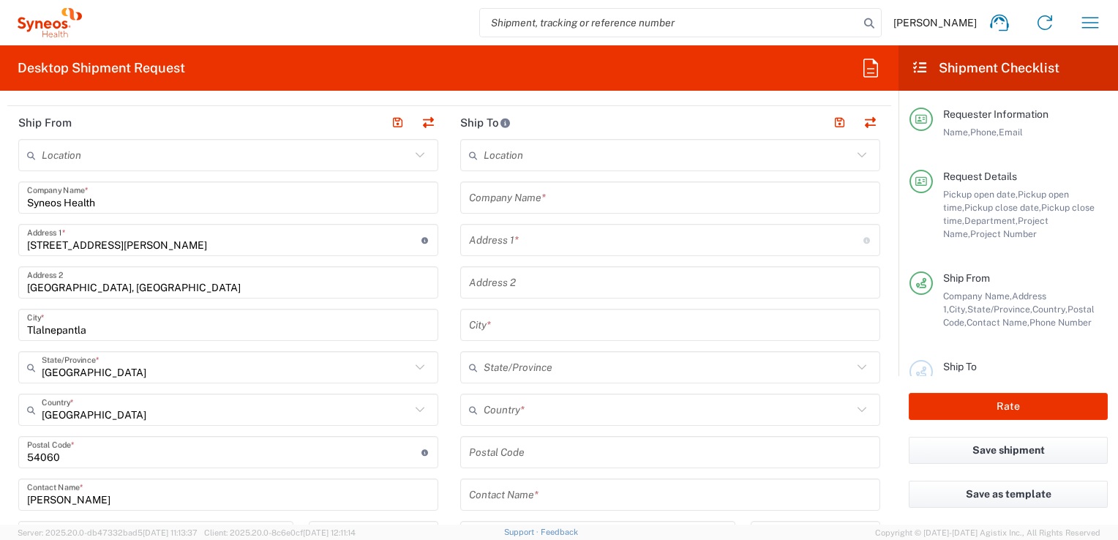
scroll to position [439, 0]
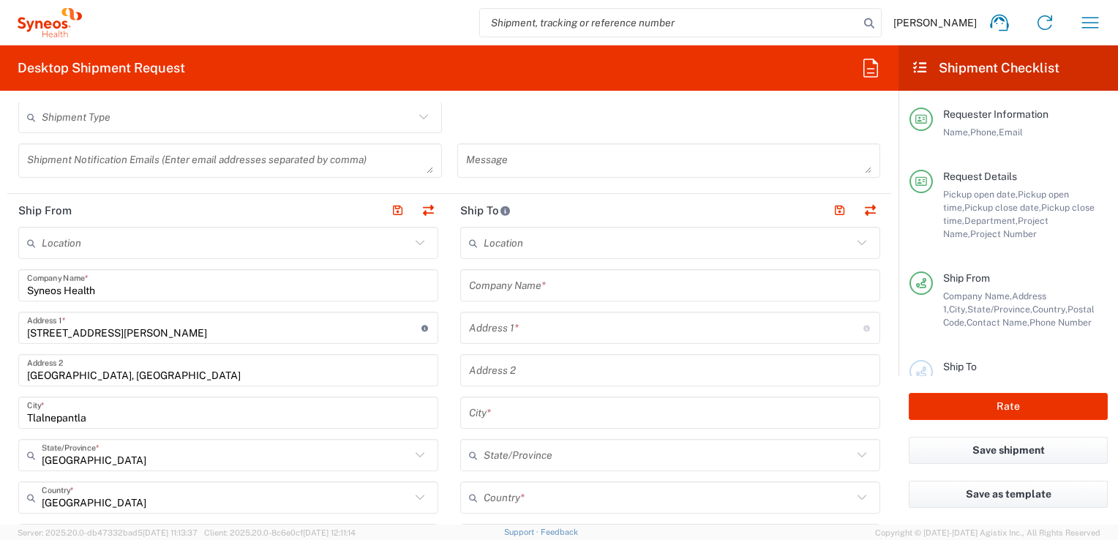
type input "[EMAIL_ADDRESS][PERSON_NAME][DOMAIN_NAME]"
click at [550, 246] on input "text" at bounding box center [668, 244] width 369 height 26
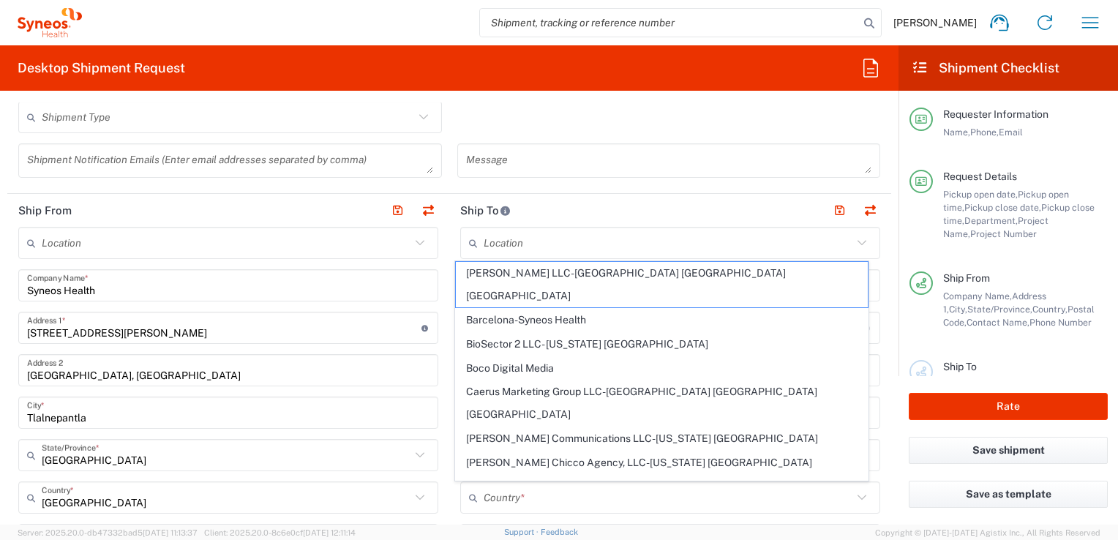
click at [449, 240] on main "Location [PERSON_NAME] LLC-[GEOGRAPHIC_DATA] [GEOGRAPHIC_DATA] [GEOGRAPHIC_DATA…" at bounding box center [670, 534] width 442 height 615
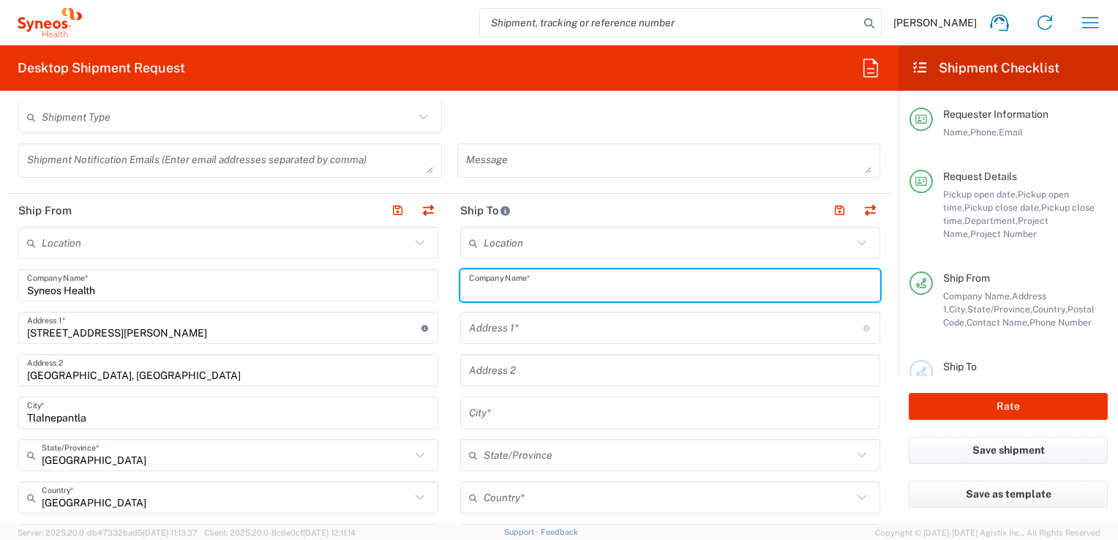
click at [588, 296] on input "text" at bounding box center [670, 286] width 403 height 26
type input "Home"
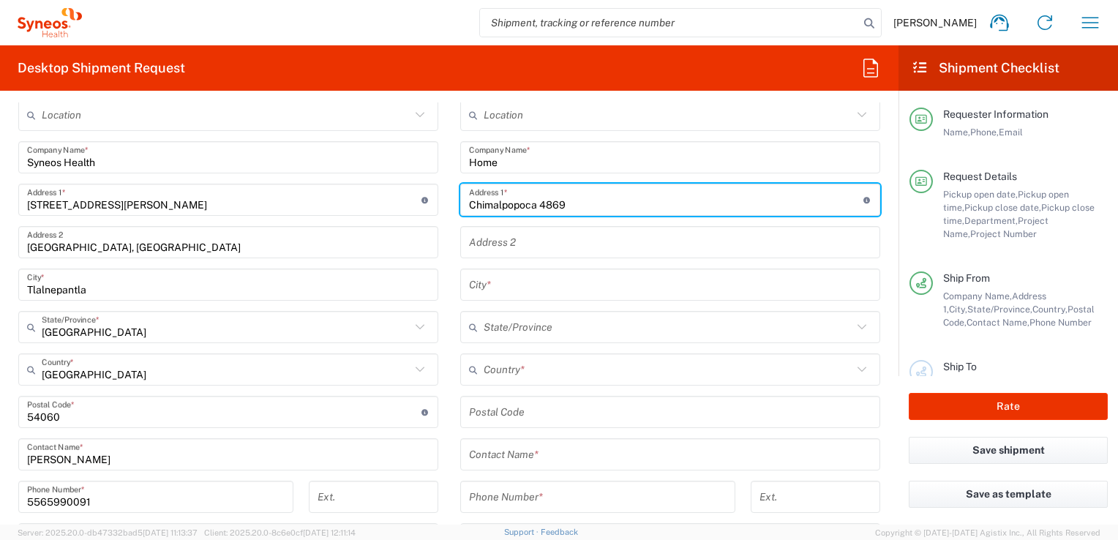
scroll to position [586, 0]
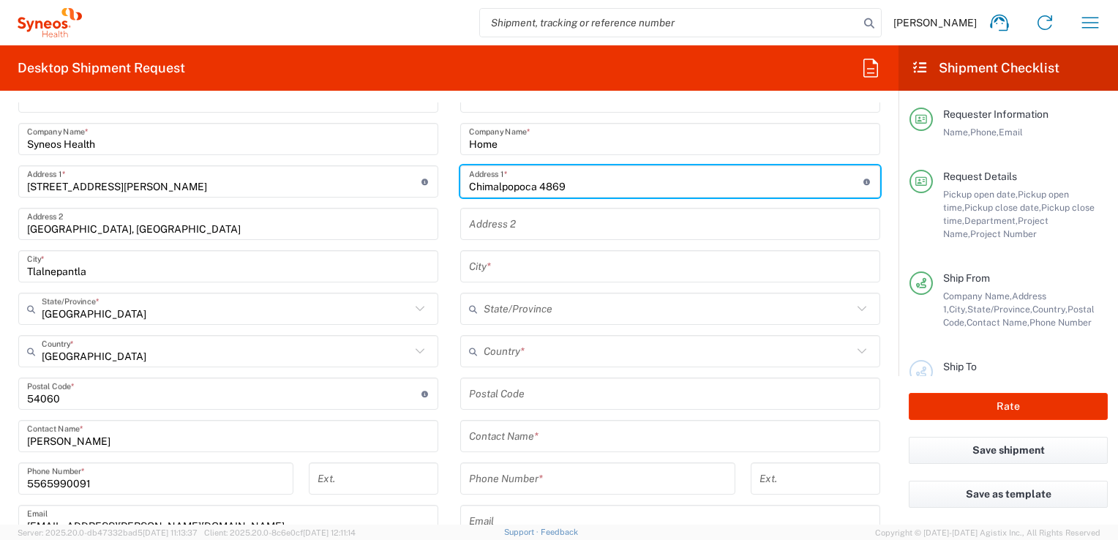
type input "Chimalpopoca 4869"
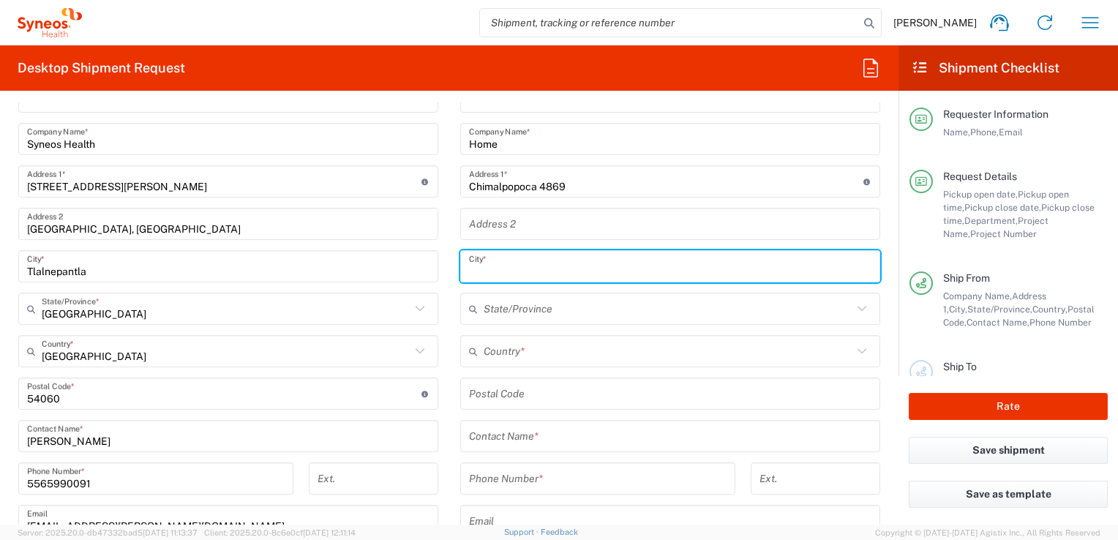
click at [533, 268] on input "text" at bounding box center [670, 267] width 403 height 26
type input "z"
type input "Zapopan"
click at [534, 310] on input "text" at bounding box center [668, 309] width 369 height 26
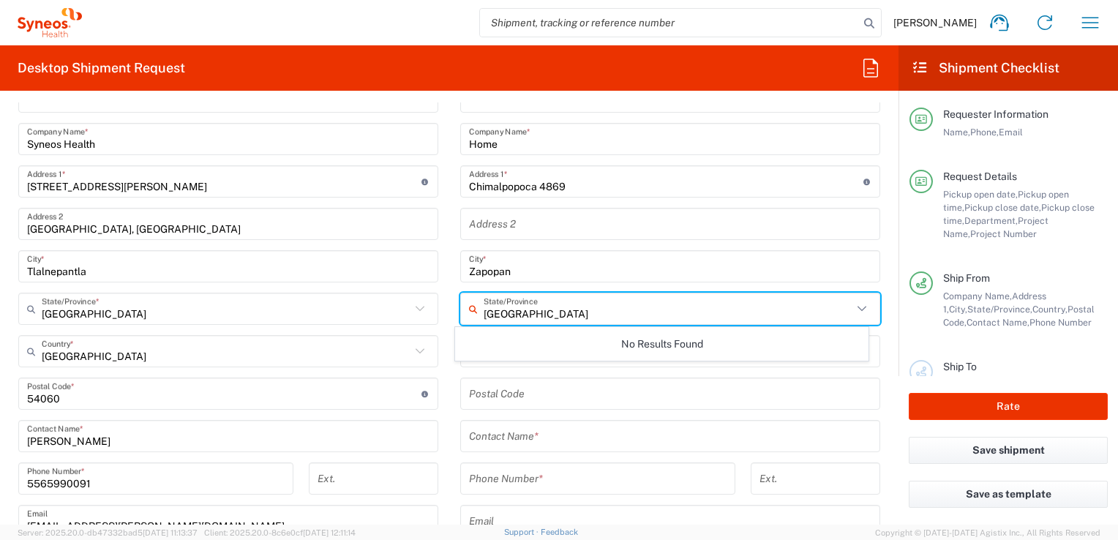
click at [512, 319] on input "[GEOGRAPHIC_DATA]" at bounding box center [668, 309] width 369 height 26
type input "J"
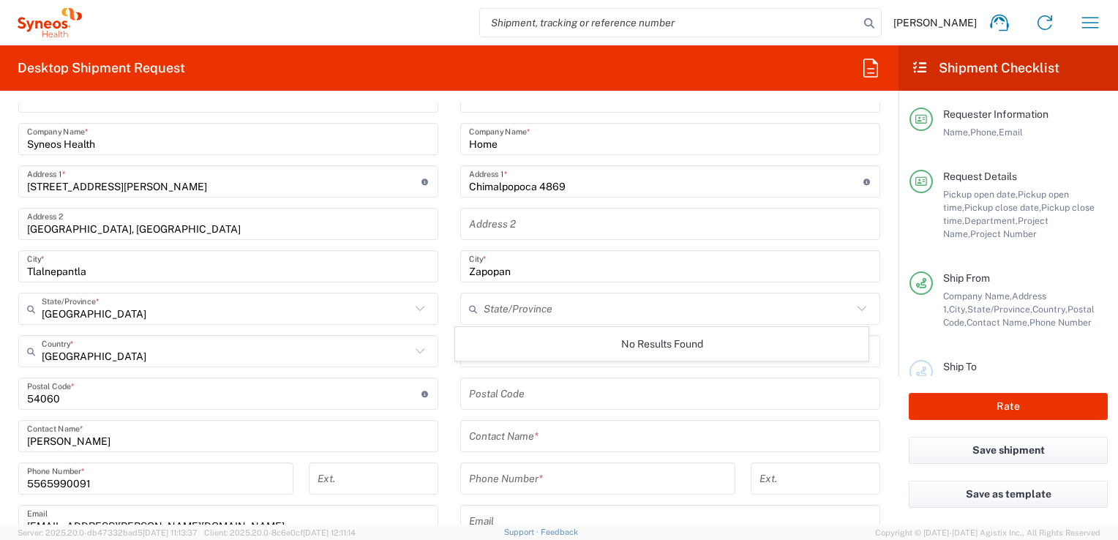
click at [449, 311] on main "Location [PERSON_NAME] LLC-[GEOGRAPHIC_DATA] [GEOGRAPHIC_DATA] [GEOGRAPHIC_DATA…" at bounding box center [670, 388] width 442 height 615
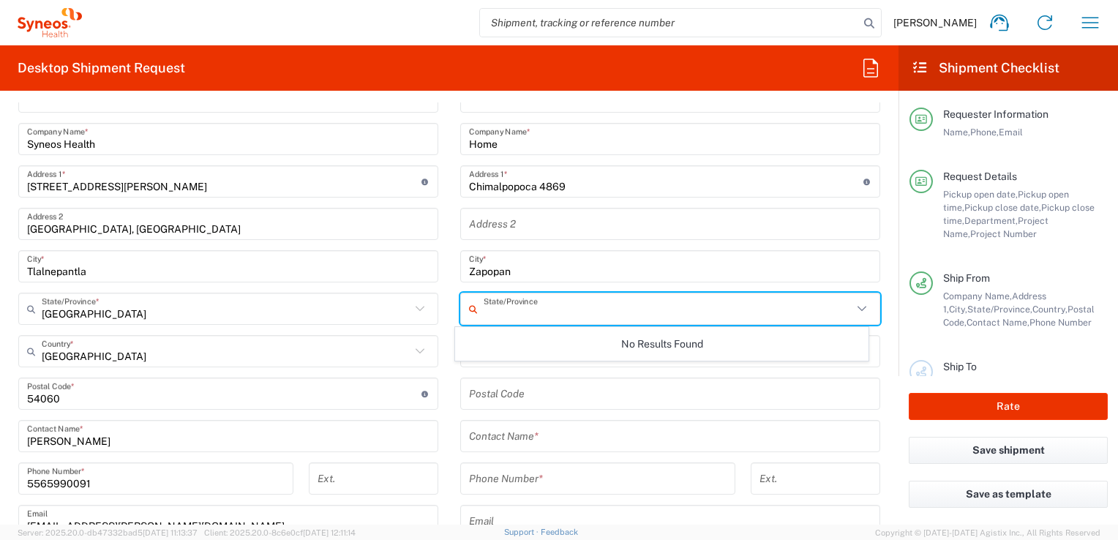
drag, startPoint x: 490, startPoint y: 305, endPoint x: 515, endPoint y: 313, distance: 26.2
click at [490, 305] on input "text" at bounding box center [668, 309] width 369 height 26
drag, startPoint x: 592, startPoint y: 308, endPoint x: 772, endPoint y: 309, distance: 180.1
click at [592, 308] on input "text" at bounding box center [668, 309] width 369 height 26
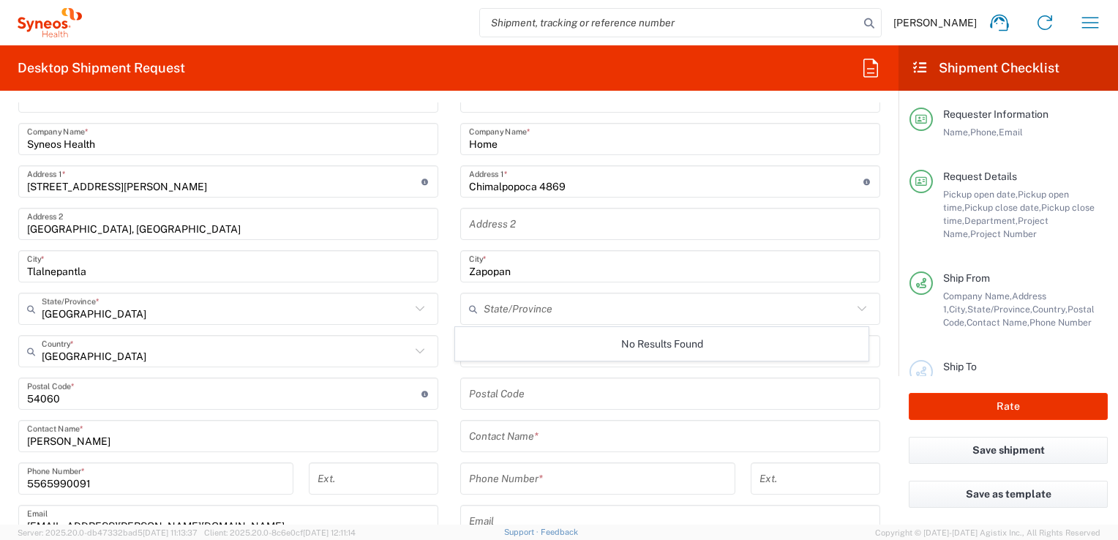
click at [854, 312] on icon at bounding box center [862, 308] width 19 height 19
click at [853, 307] on icon at bounding box center [862, 308] width 19 height 19
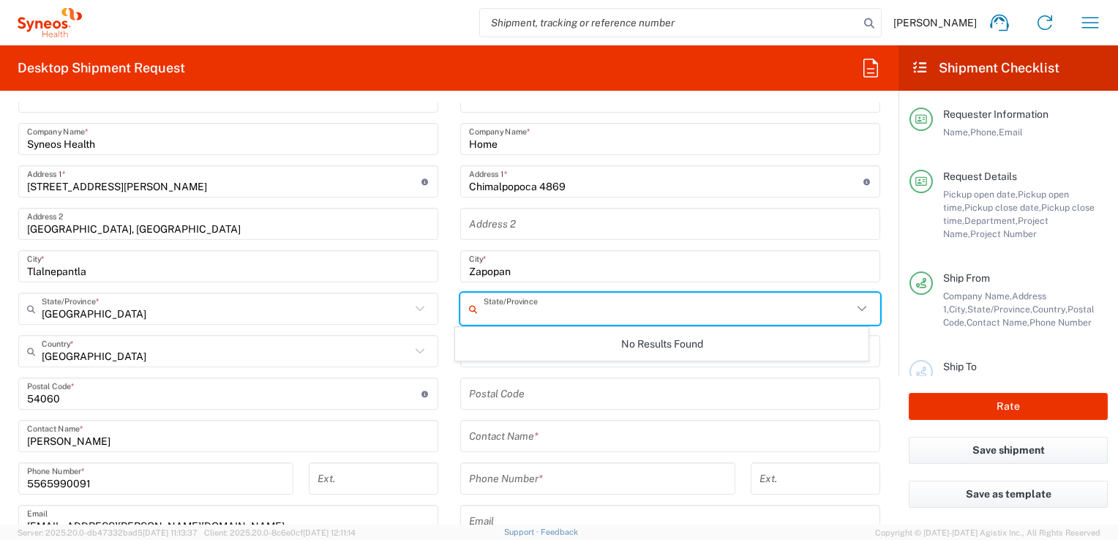
click at [521, 281] on div "Location [PERSON_NAME] LLC-[GEOGRAPHIC_DATA] [GEOGRAPHIC_DATA] [GEOGRAPHIC_DATA…" at bounding box center [670, 388] width 420 height 615
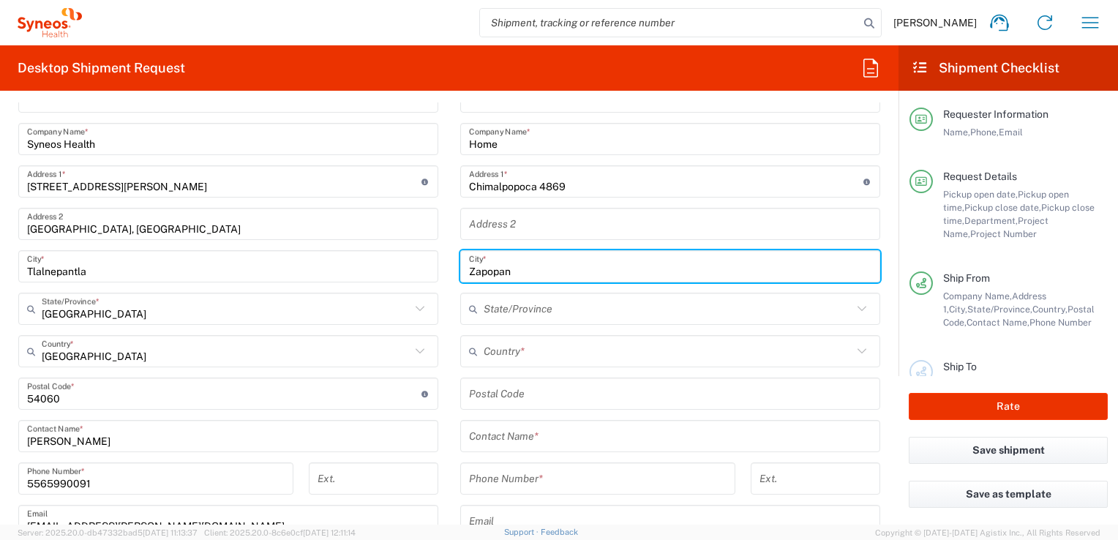
click at [515, 271] on input "Zapopan" at bounding box center [670, 267] width 403 height 26
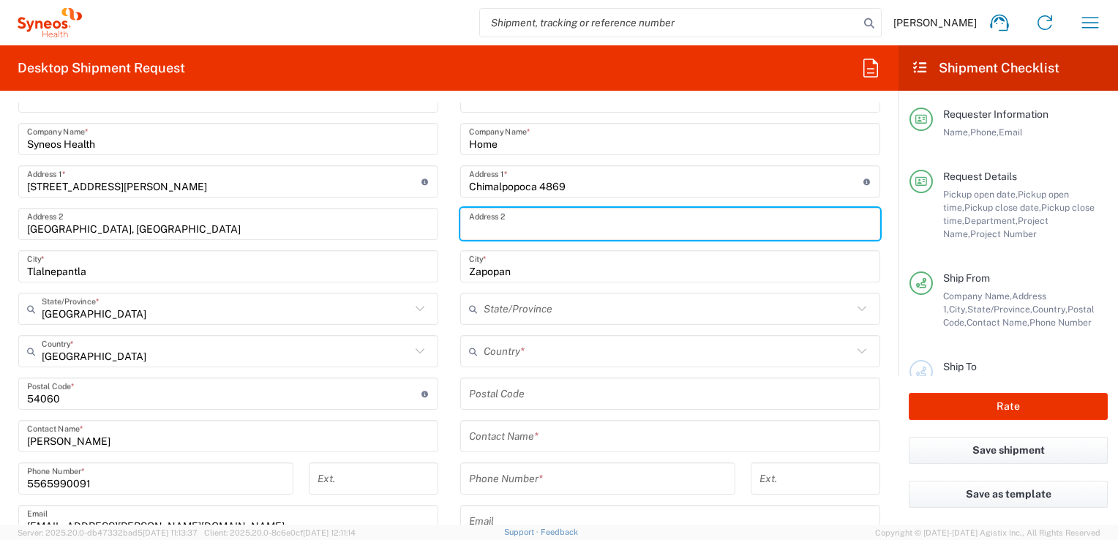
click at [498, 228] on input "text" at bounding box center [670, 225] width 403 height 26
drag, startPoint x: 479, startPoint y: 348, endPoint x: 493, endPoint y: 356, distance: 16.1
click at [484, 349] on input "text" at bounding box center [668, 352] width 369 height 26
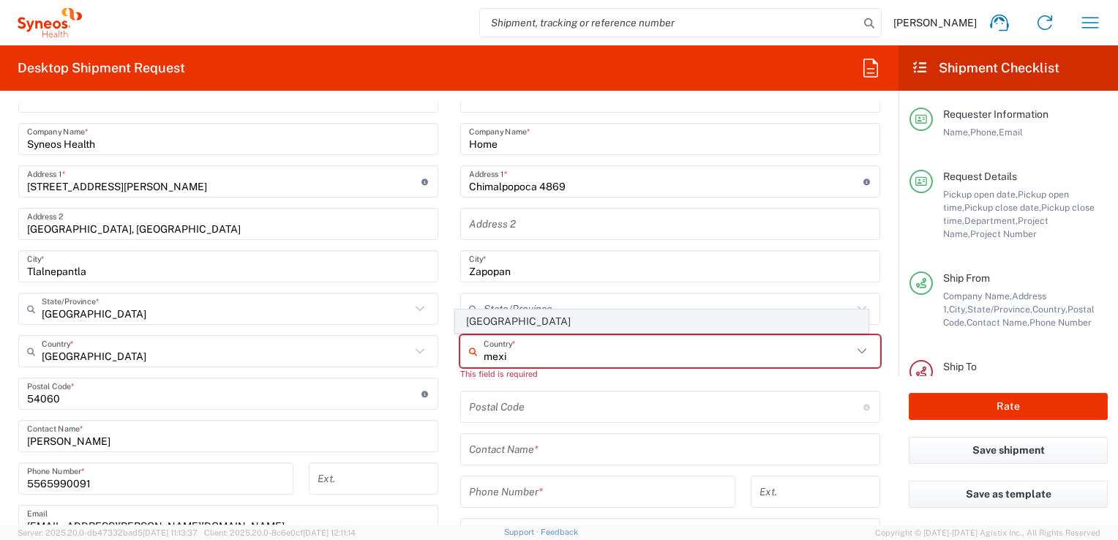
click at [512, 329] on span "[GEOGRAPHIC_DATA]" at bounding box center [661, 321] width 411 height 23
type input "[GEOGRAPHIC_DATA]"
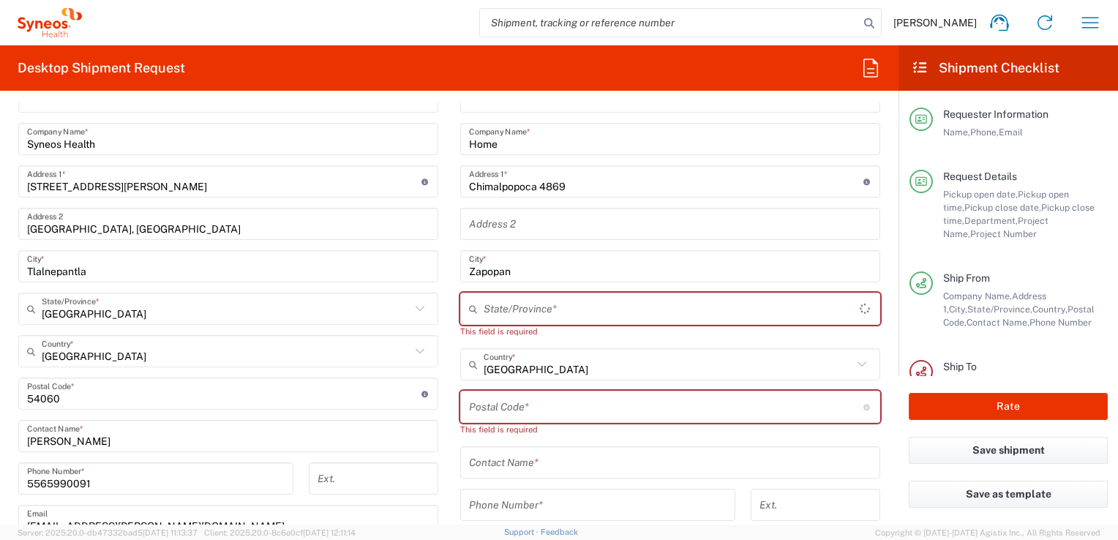
click at [518, 310] on input "text" at bounding box center [672, 309] width 376 height 26
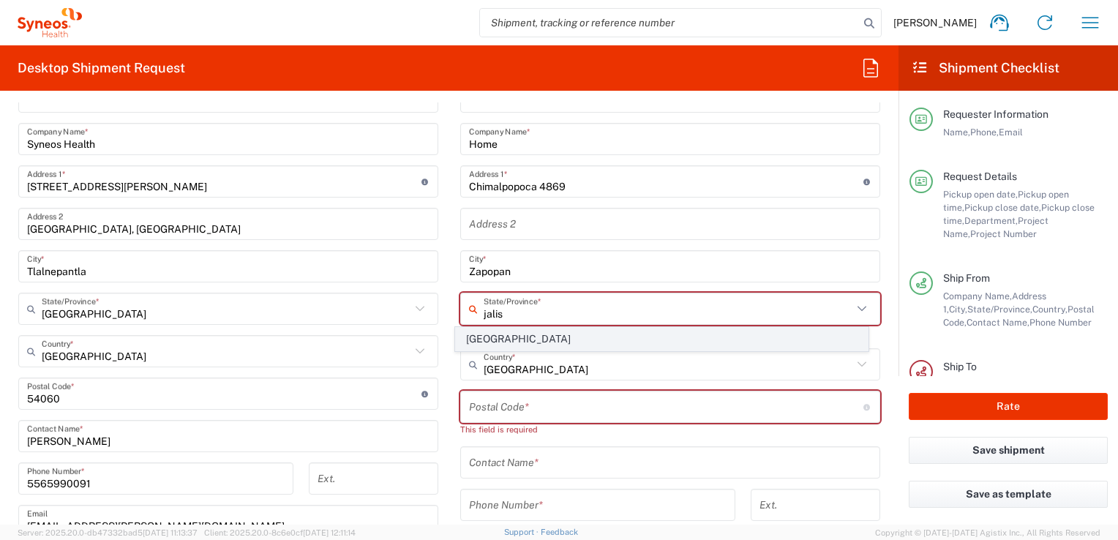
click at [518, 332] on span "[GEOGRAPHIC_DATA]" at bounding box center [661, 339] width 411 height 23
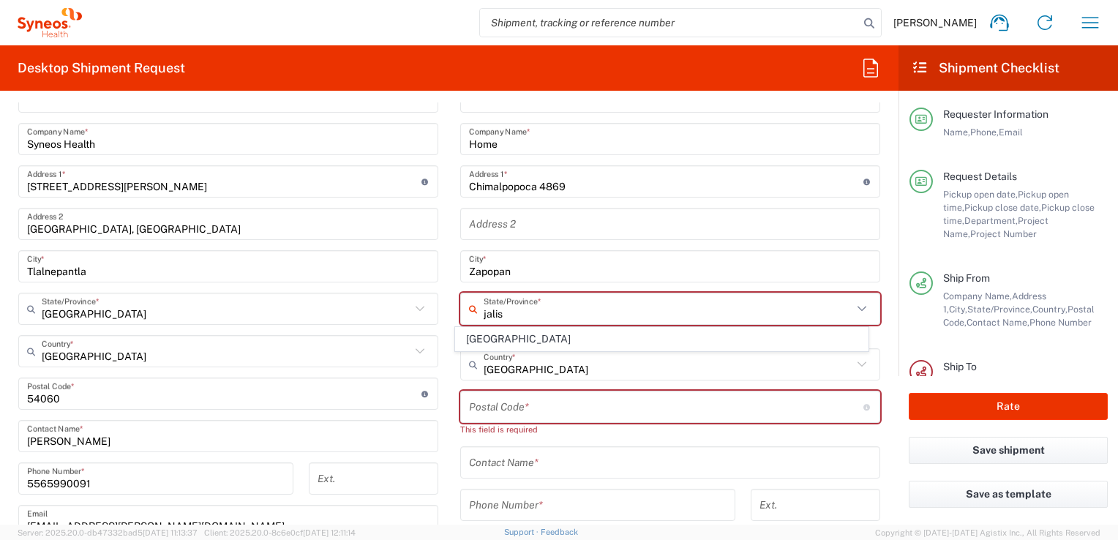
type input "[GEOGRAPHIC_DATA]"
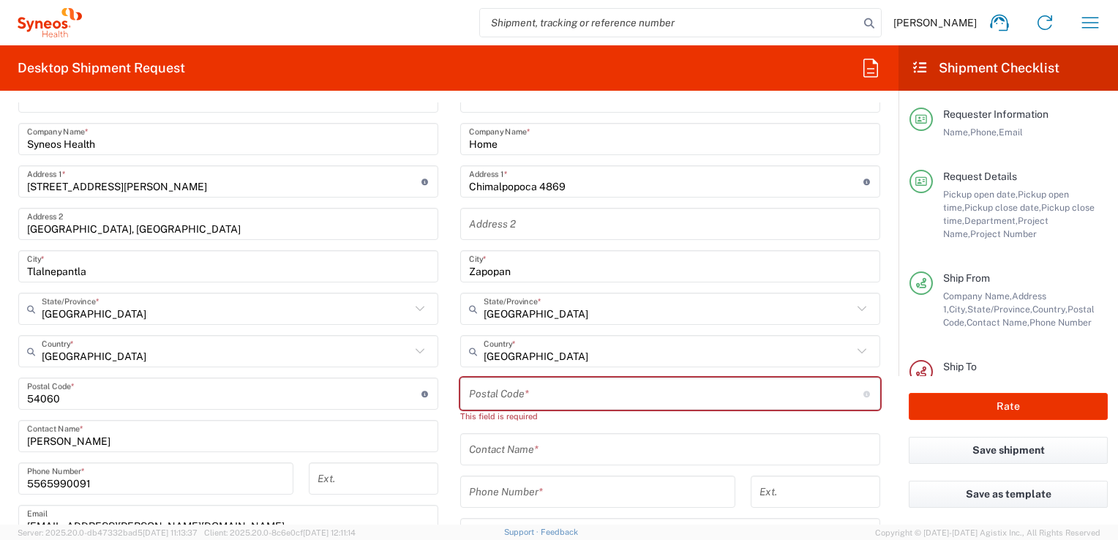
click at [520, 220] on input "text" at bounding box center [670, 225] width 403 height 26
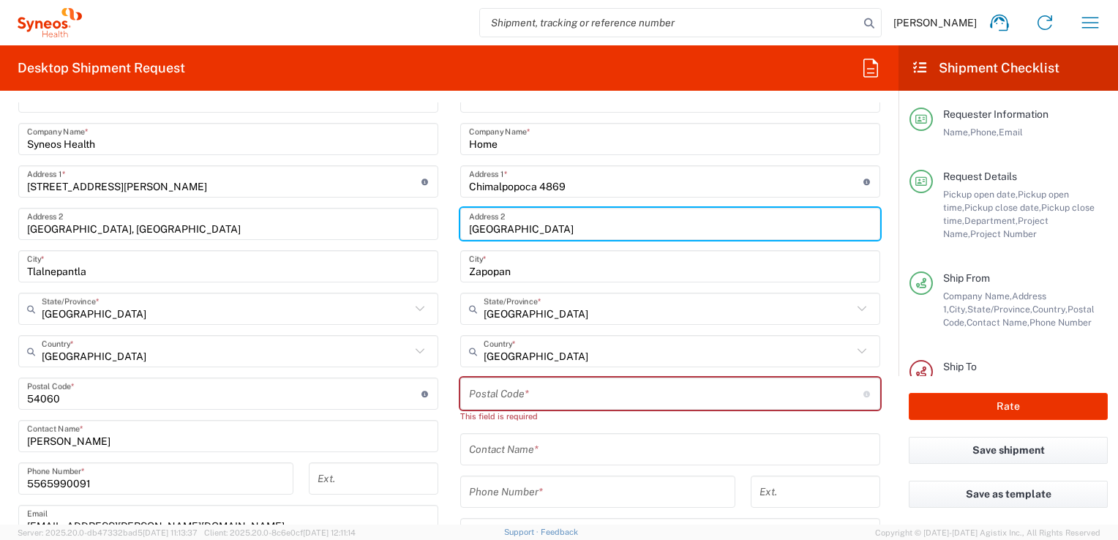
type input "[GEOGRAPHIC_DATA]"
click at [509, 394] on input "undefined" at bounding box center [666, 394] width 394 height 26
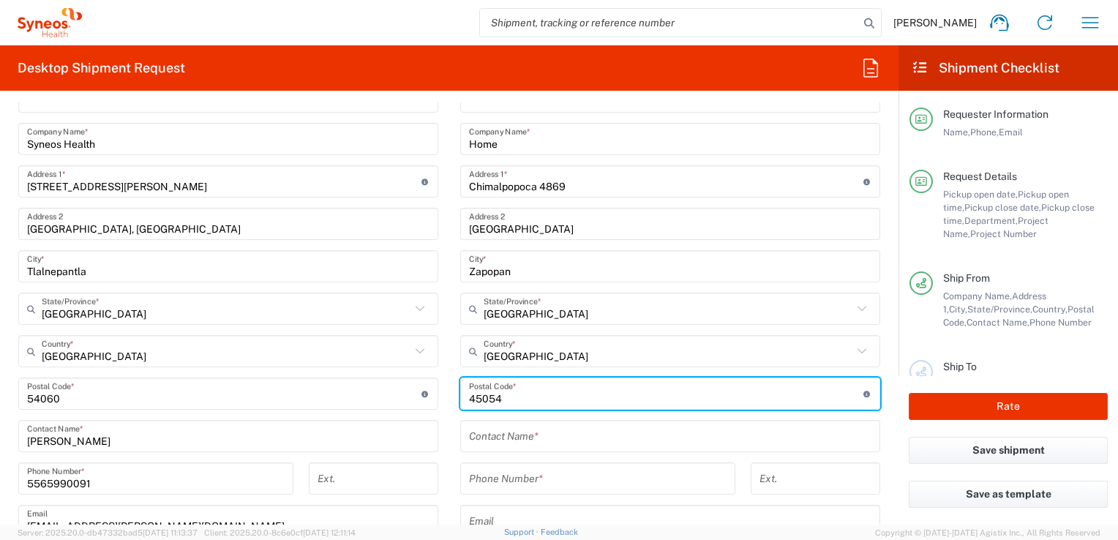
type input "45054"
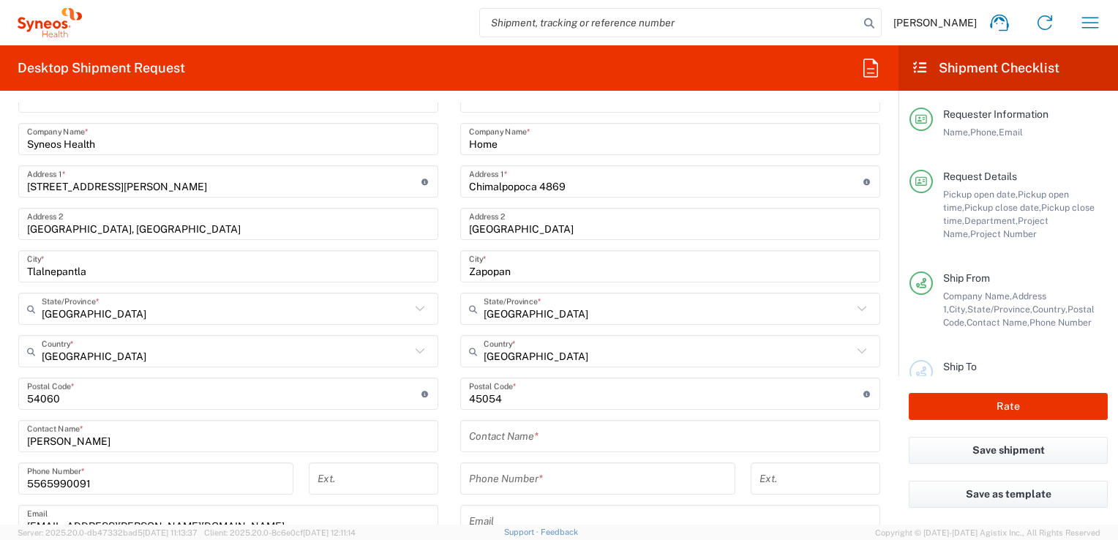
click at [449, 356] on main "Location [PERSON_NAME] LLC-[GEOGRAPHIC_DATA] [GEOGRAPHIC_DATA] [GEOGRAPHIC_DATA…" at bounding box center [670, 388] width 442 height 615
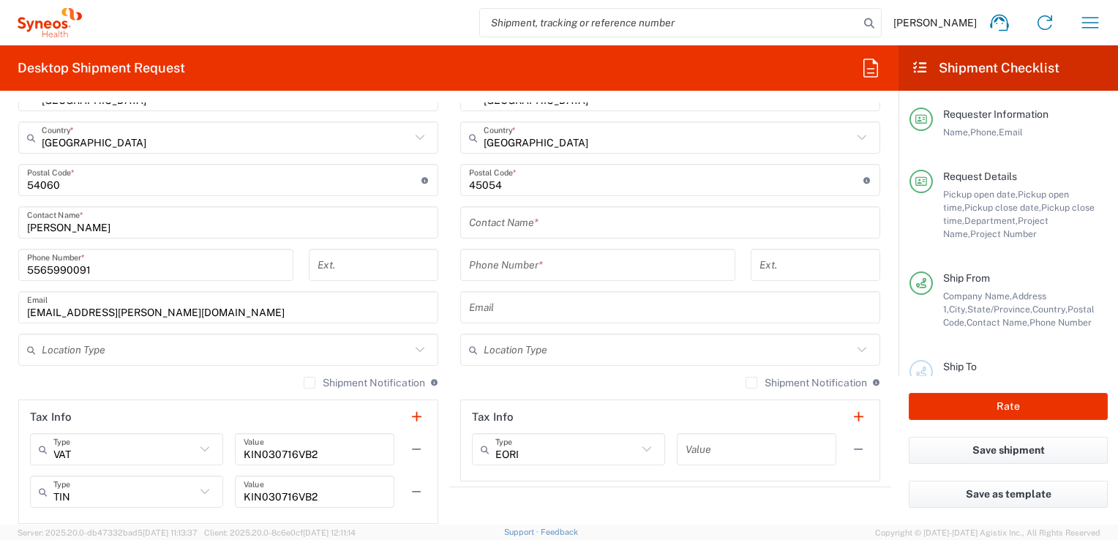
scroll to position [805, 0]
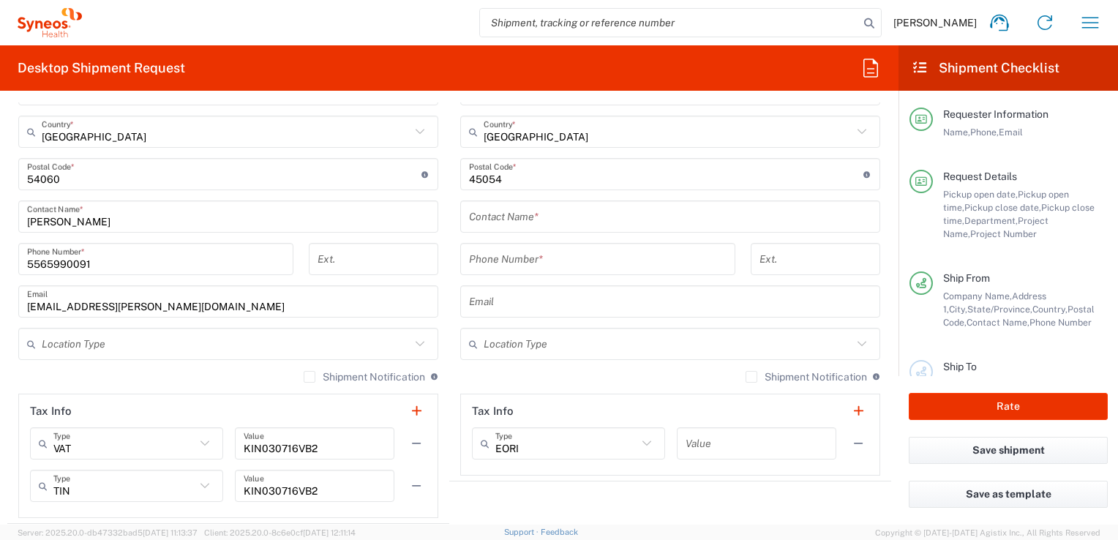
click at [521, 220] on input "text" at bounding box center [670, 217] width 403 height 26
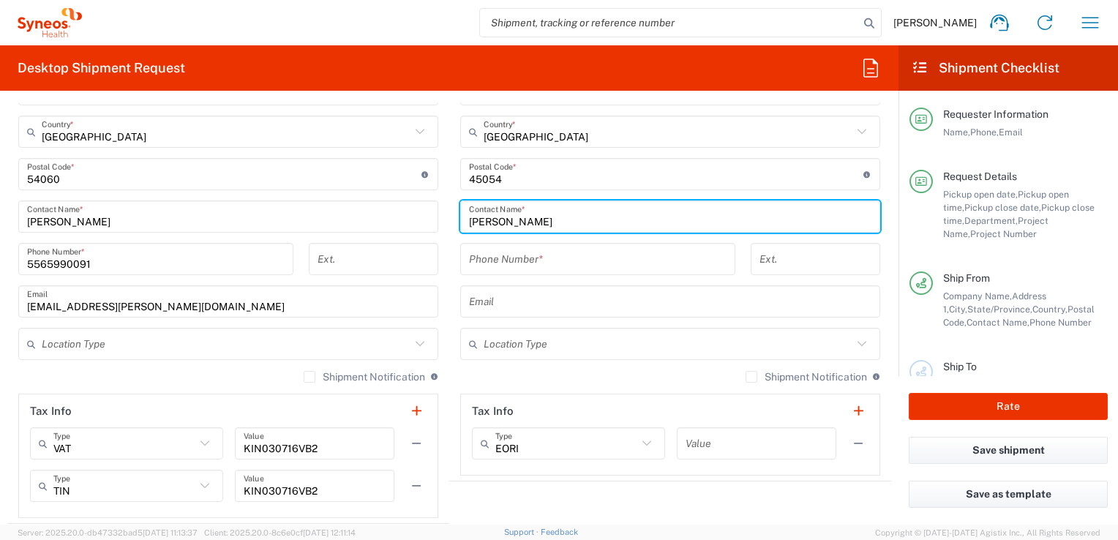
type input "[PERSON_NAME]"
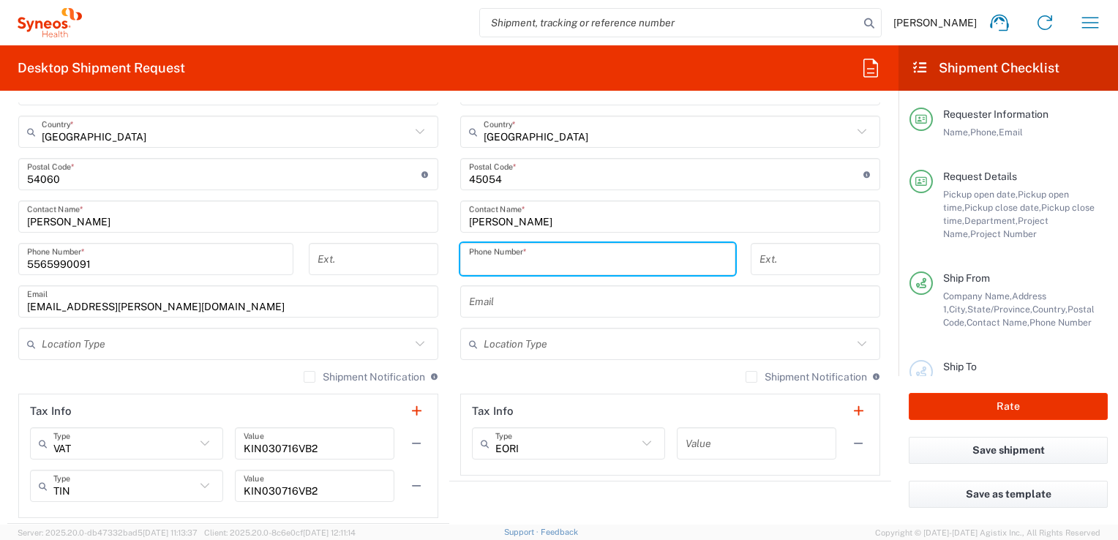
click at [587, 255] on input "tel" at bounding box center [598, 260] width 258 height 26
type input "4521159552"
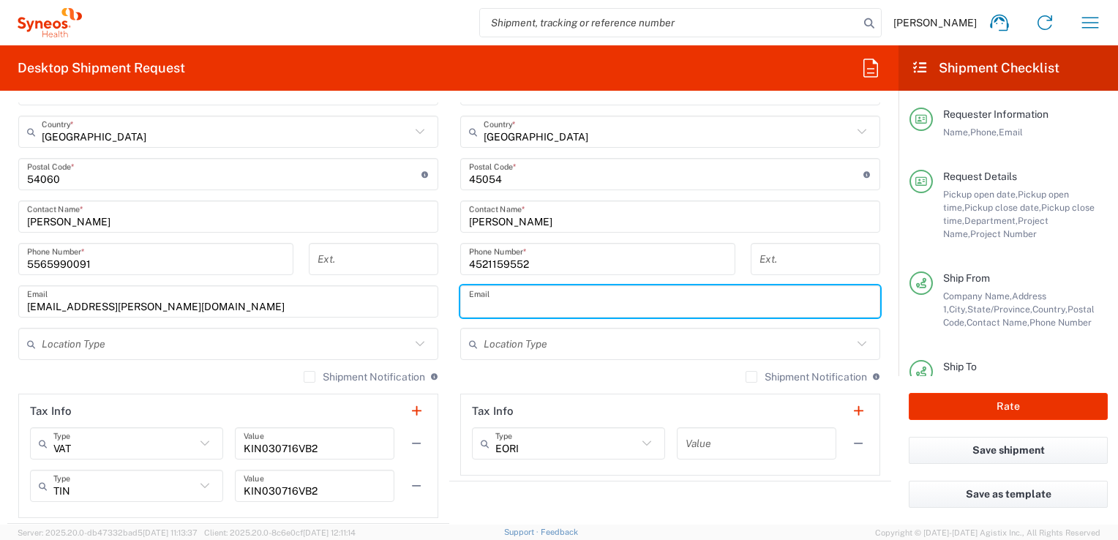
click at [558, 307] on input "text" at bounding box center [670, 302] width 403 height 26
type input "[EMAIL_ADDRESS][PERSON_NAME][DOMAIN_NAME]"
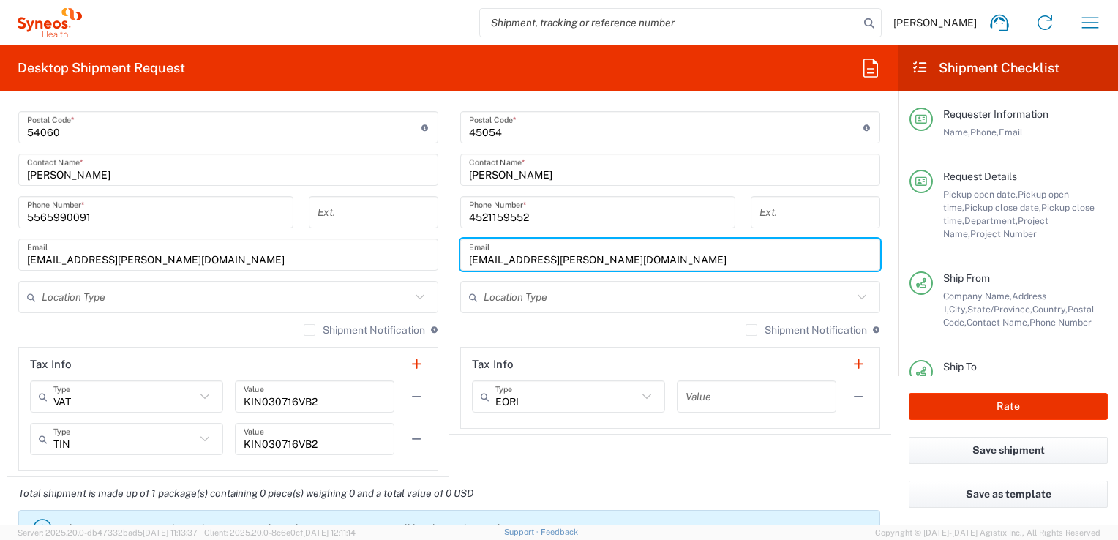
scroll to position [878, 0]
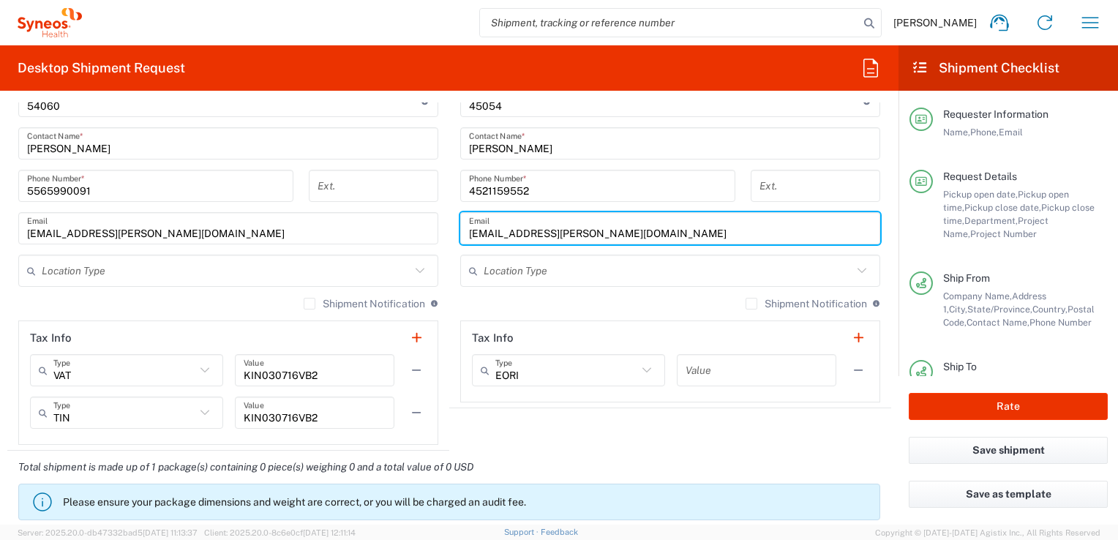
click at [202, 367] on icon at bounding box center [204, 370] width 19 height 19
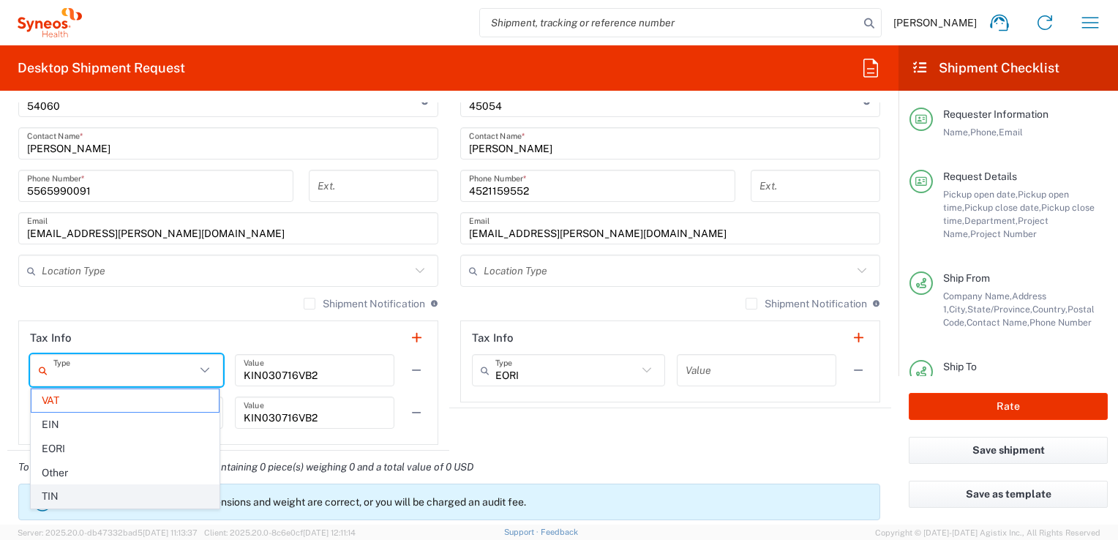
click at [85, 490] on span "TIN" at bounding box center [124, 496] width 187 height 23
type input "TIN"
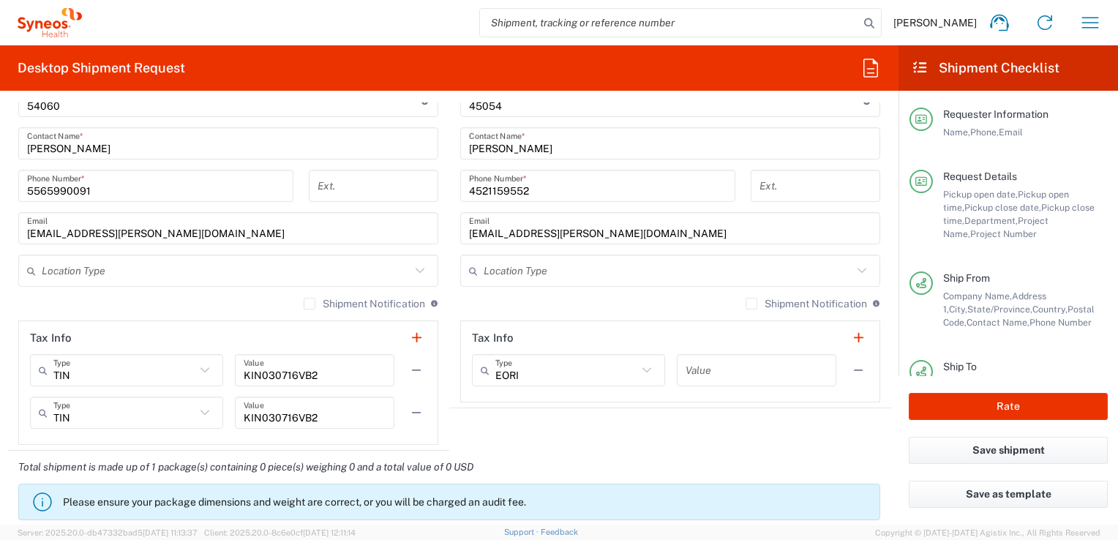
click at [203, 412] on icon at bounding box center [204, 412] width 19 height 19
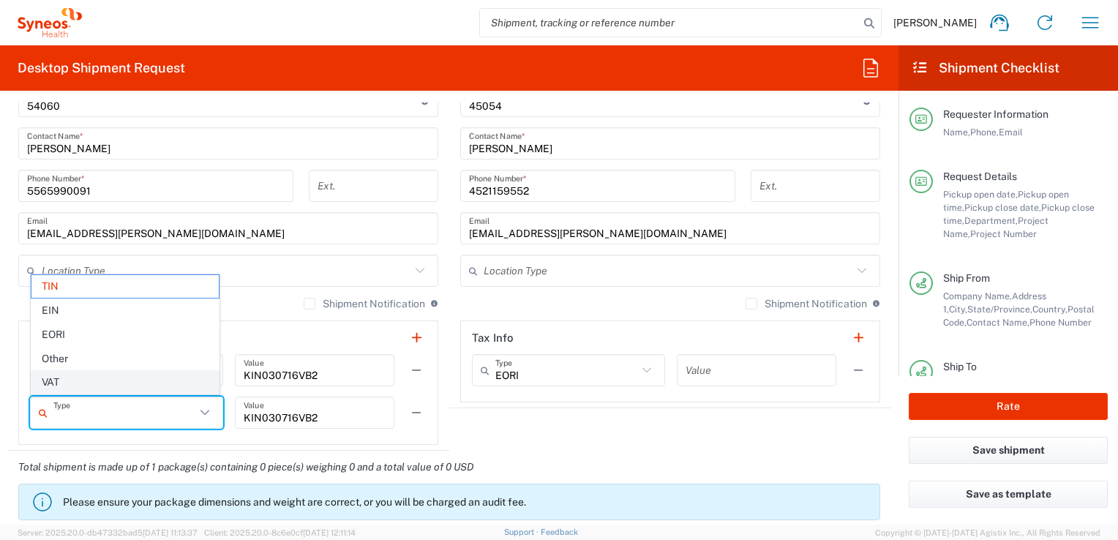
click at [102, 384] on span "VAT" at bounding box center [124, 382] width 187 height 23
type input "VAT"
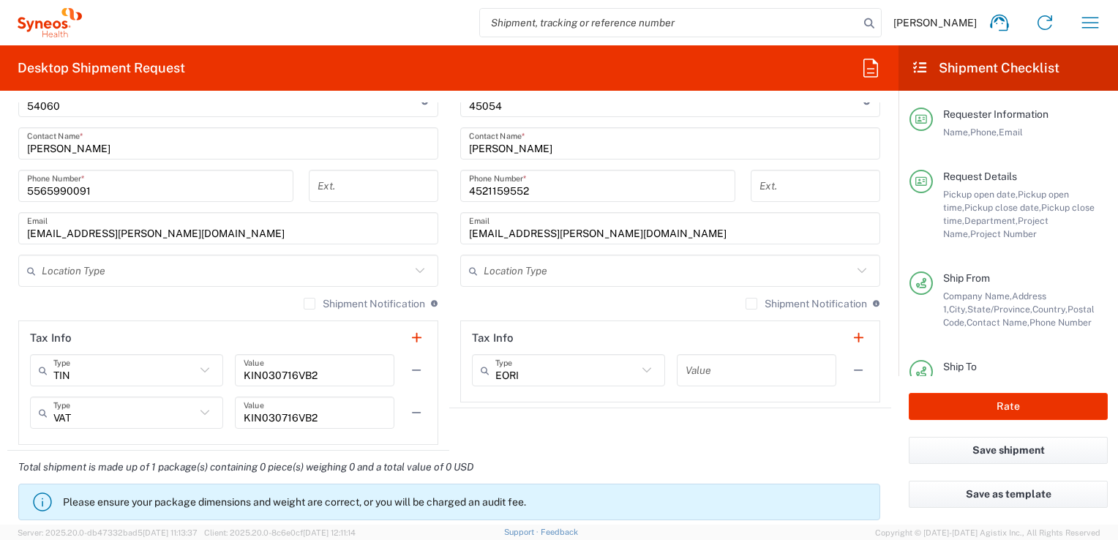
click at [489, 423] on agx-shipment-stop-widget "Ship To Location [PERSON_NAME] LLC-[GEOGRAPHIC_DATA] [GEOGRAPHIC_DATA] [GEOGRAP…" at bounding box center [670, 103] width 442 height 696
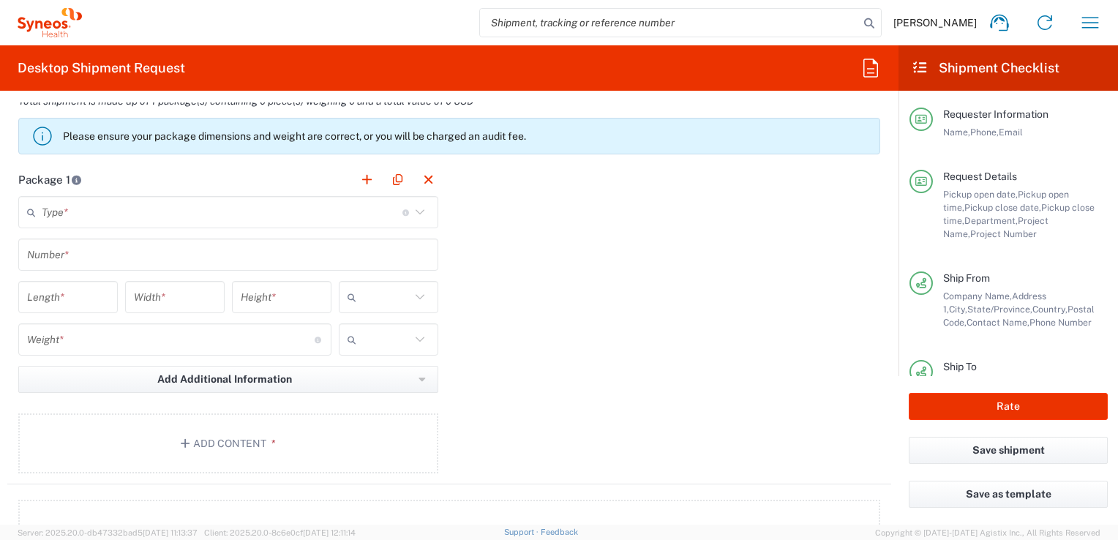
scroll to position [1244, 0]
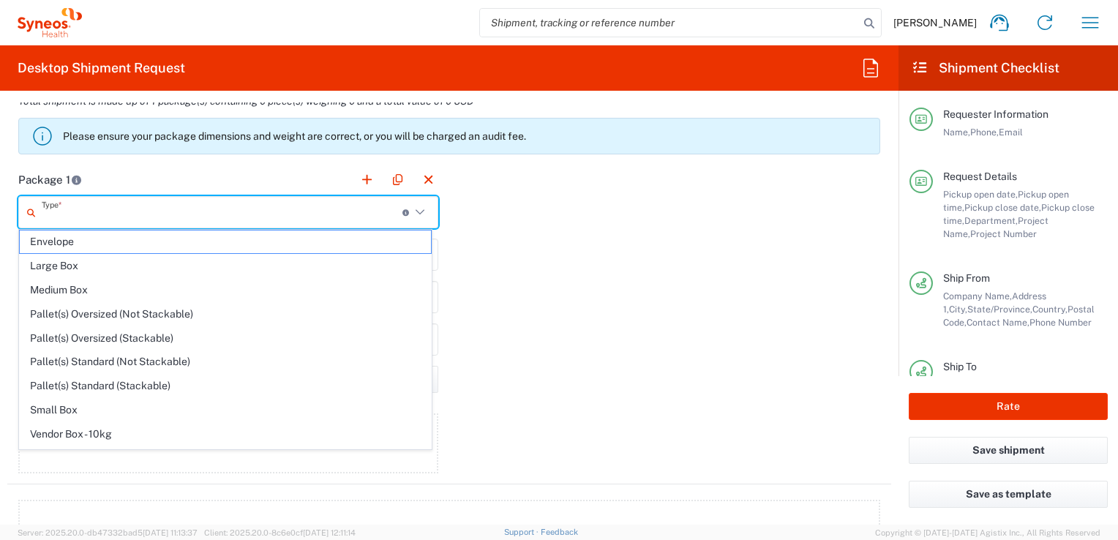
click at [190, 212] on input "text" at bounding box center [222, 213] width 361 height 26
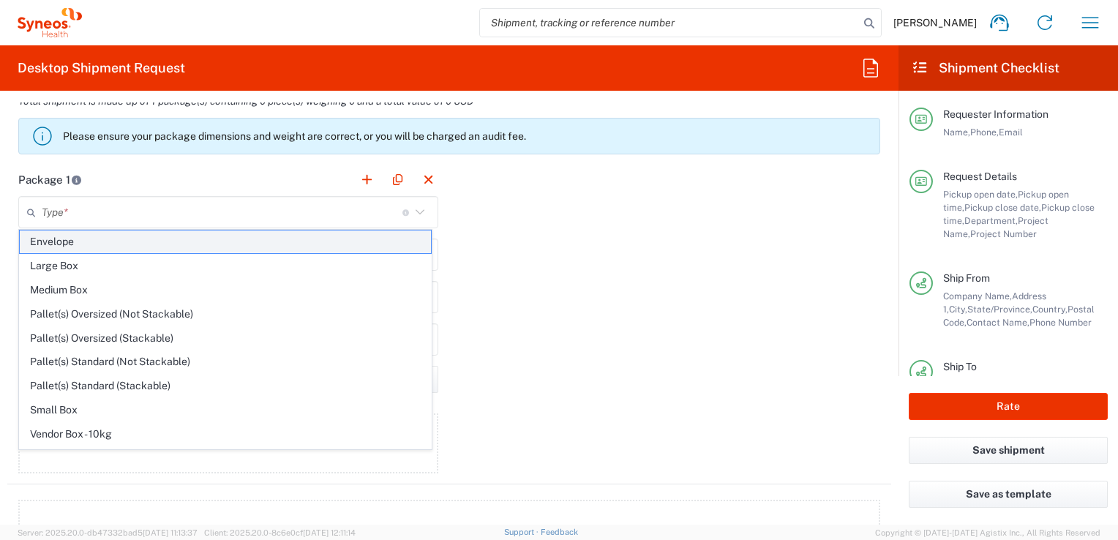
click at [197, 244] on span "Envelope" at bounding box center [225, 242] width 411 height 23
type input "Envelope"
type input "1"
type input "9.5"
type input "12.5"
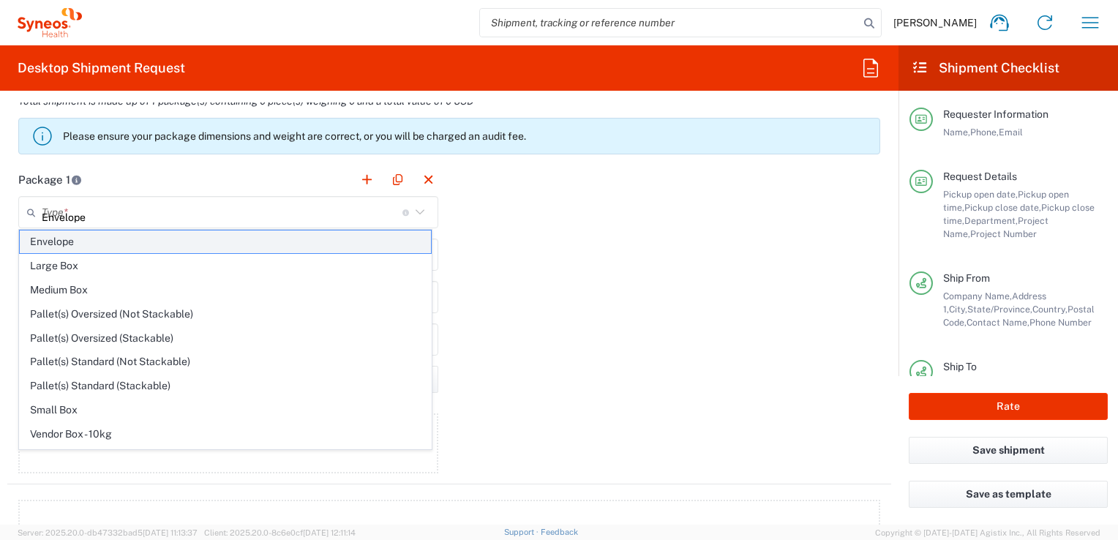
type input "0.25"
type input "in"
type input "0.45"
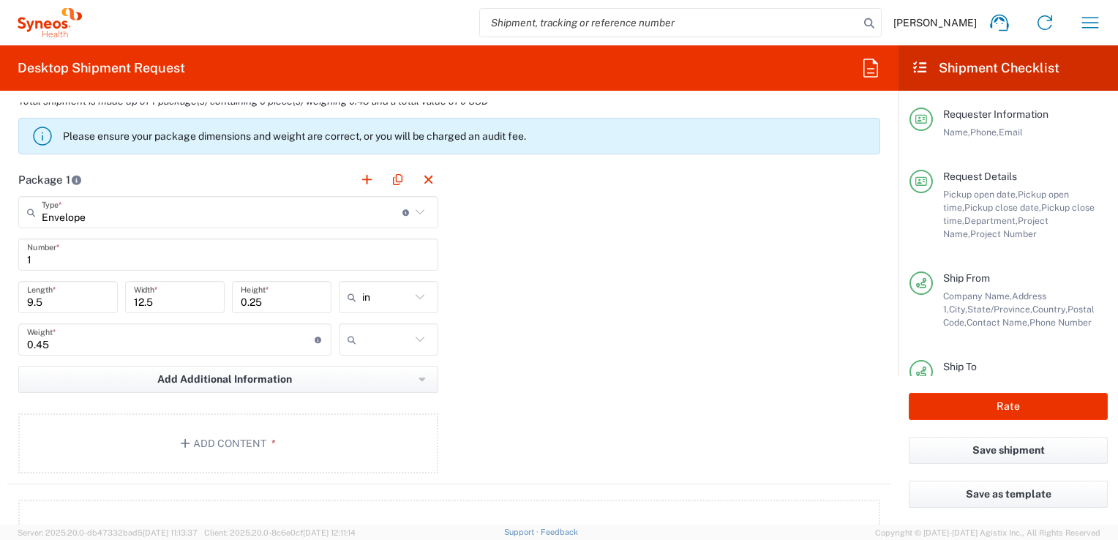
click at [419, 294] on icon at bounding box center [420, 297] width 19 height 19
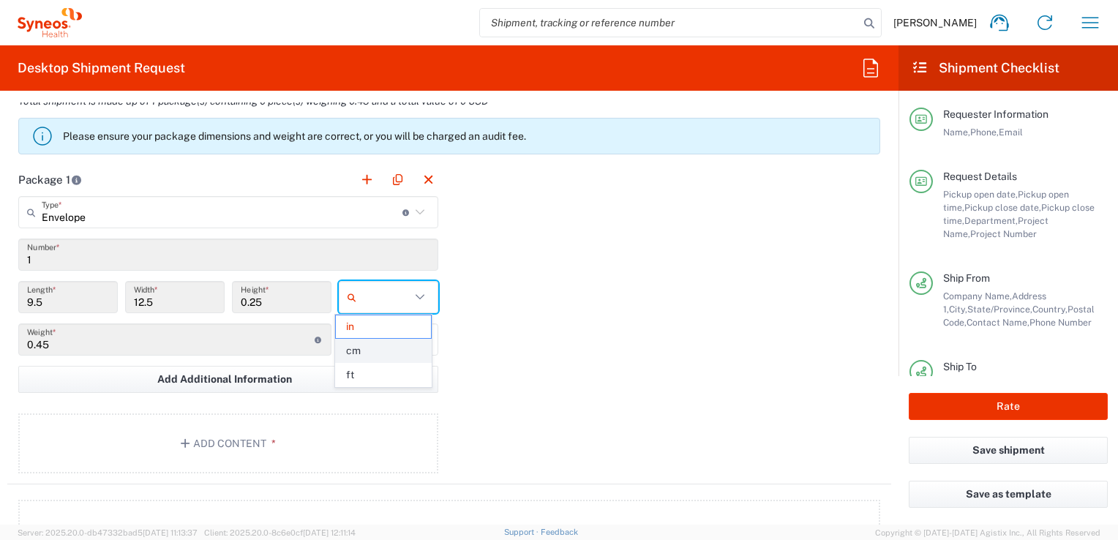
click at [373, 353] on span "cm" at bounding box center [383, 351] width 95 height 23
type input "24.13"
type input "31.75"
type input "0.64"
type input "cm"
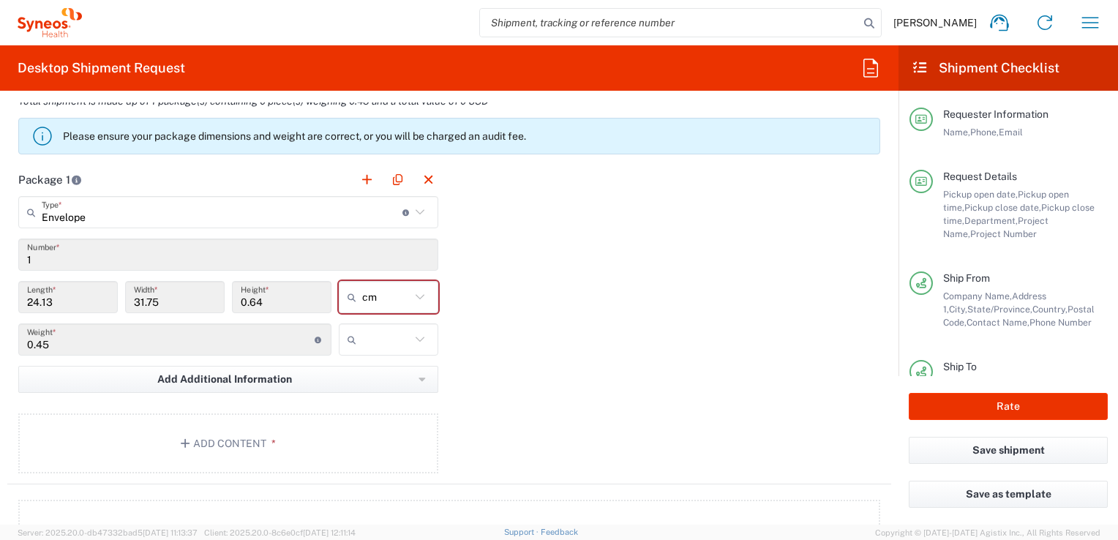
click at [388, 337] on input "text" at bounding box center [386, 339] width 48 height 23
click at [381, 362] on span "kgs" at bounding box center [383, 369] width 95 height 23
type input "kgs"
click at [545, 335] on div "Package 1 Envelope Type * Material used to package goods Envelope Large Box Med…" at bounding box center [449, 323] width 884 height 321
click at [313, 381] on button "Add Additional Information" at bounding box center [228, 379] width 420 height 27
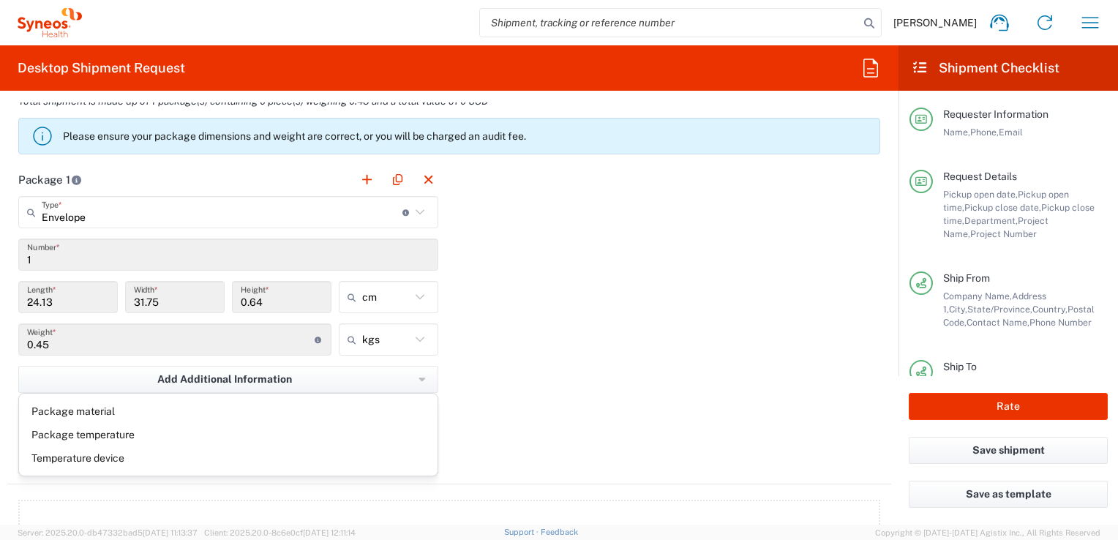
click at [504, 361] on div "Package 1 Envelope Type * Material used to package goods Envelope Large Box Med…" at bounding box center [449, 323] width 884 height 321
click at [283, 445] on button "Add Content *" at bounding box center [228, 444] width 420 height 60
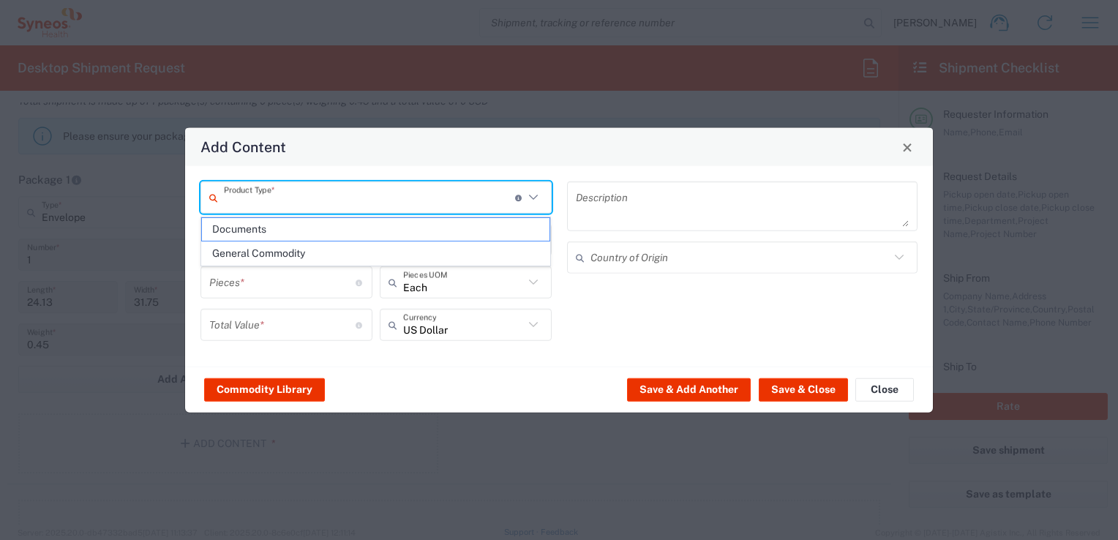
click at [334, 209] on input "text" at bounding box center [369, 197] width 291 height 26
click at [334, 219] on span "Documents" at bounding box center [376, 229] width 348 height 23
type input "Documents"
type input "1"
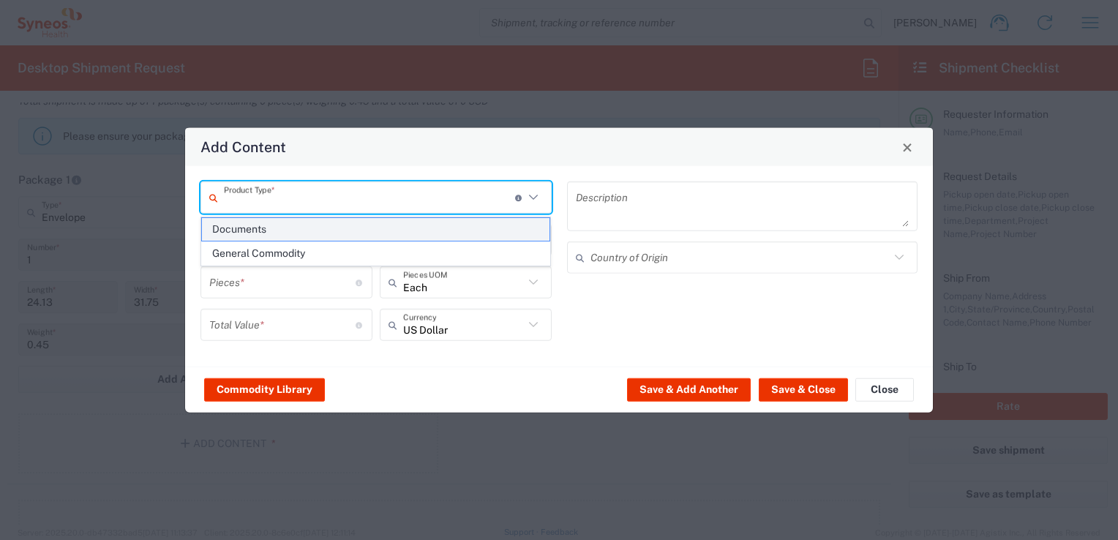
type input "1"
type textarea "Documents"
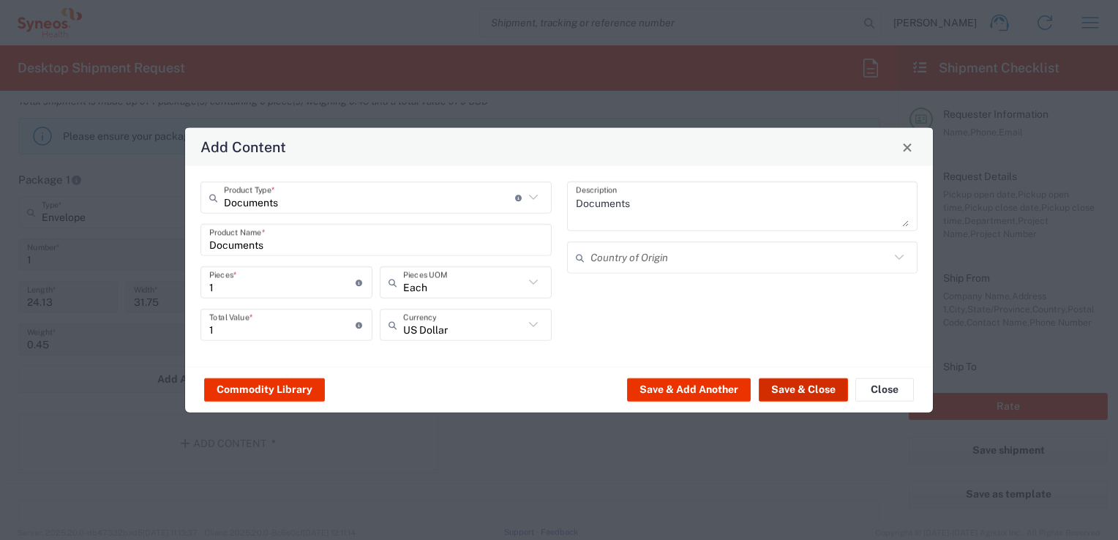
click at [806, 394] on button "Save & Close" at bounding box center [803, 389] width 89 height 23
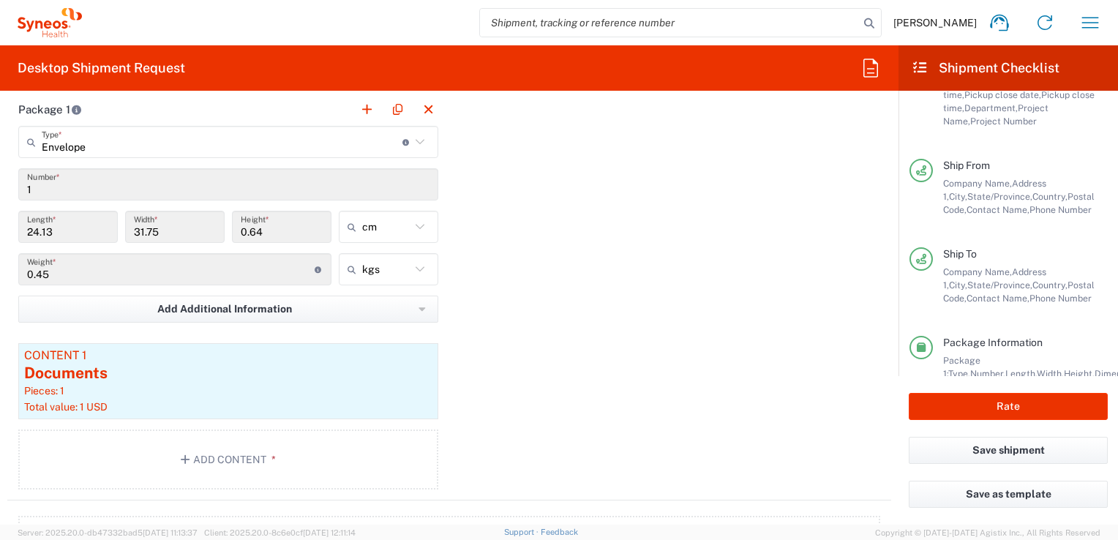
scroll to position [1317, 0]
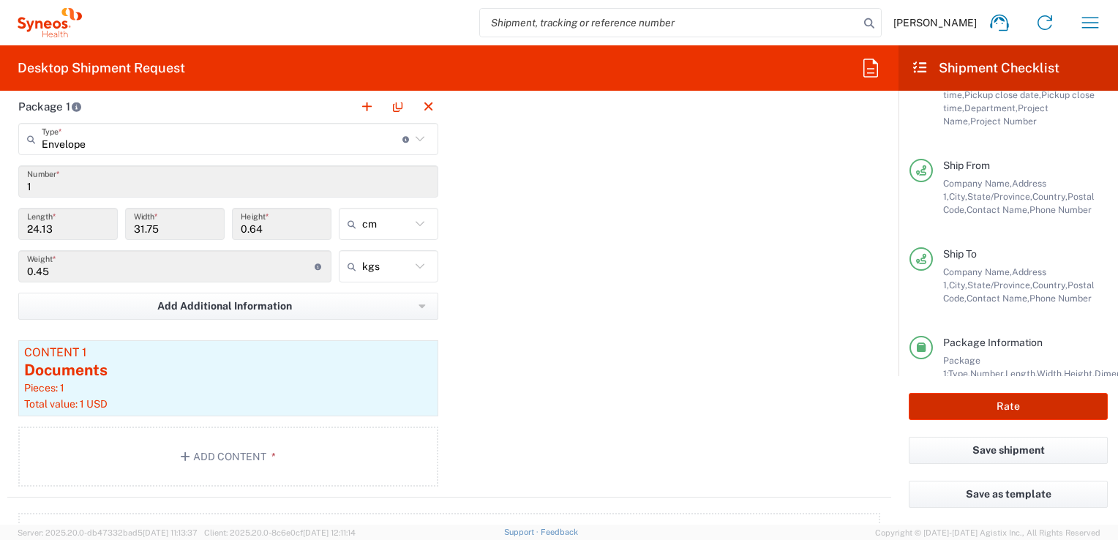
click at [996, 405] on button "Rate" at bounding box center [1008, 406] width 199 height 27
type input "3243 DEPARTMENTAL EXPENSE"
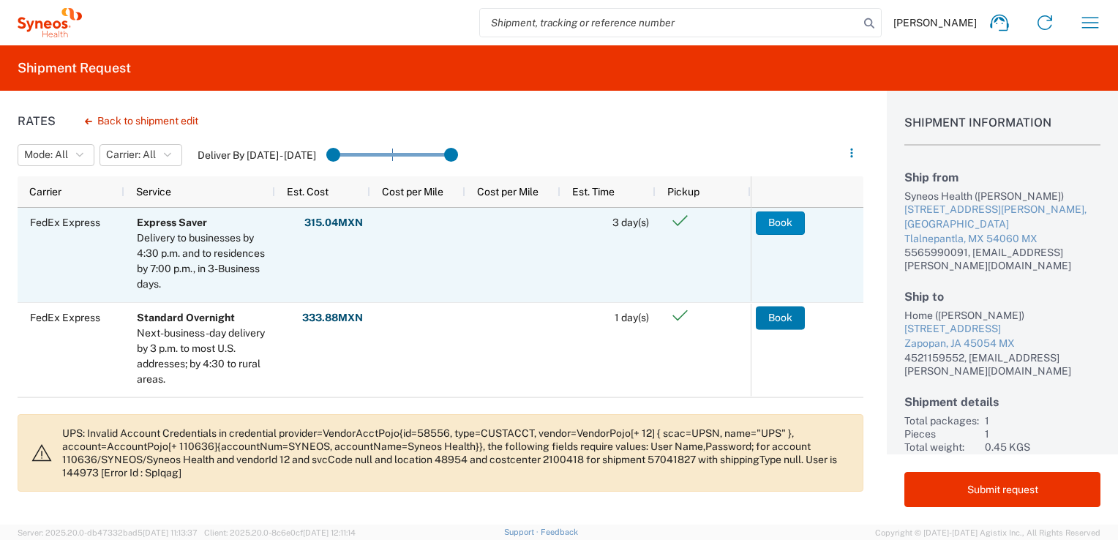
click at [785, 223] on button "Book" at bounding box center [780, 223] width 49 height 23
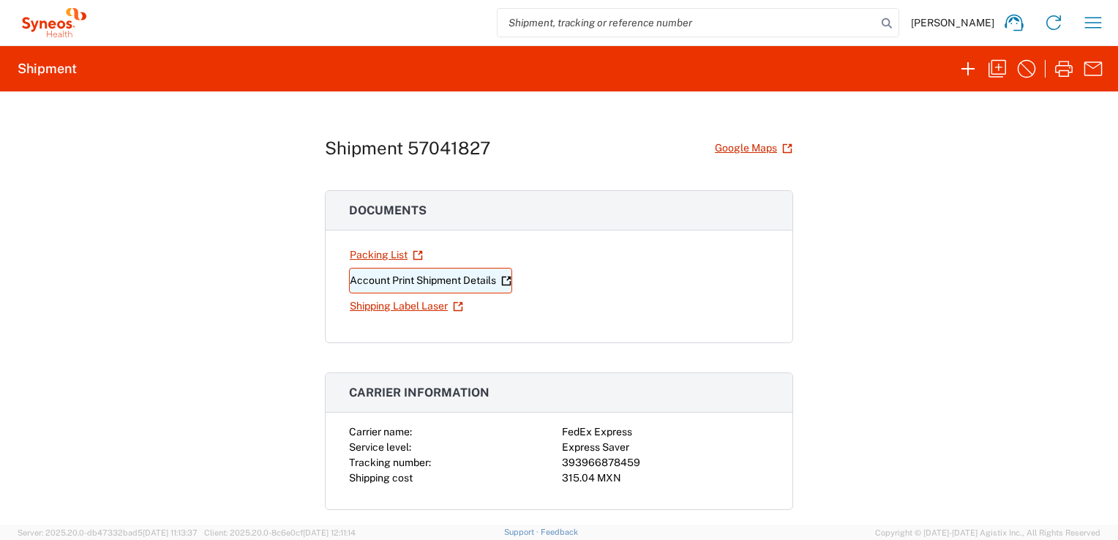
click at [396, 276] on link "Account Print Shipment Details" at bounding box center [430, 281] width 163 height 26
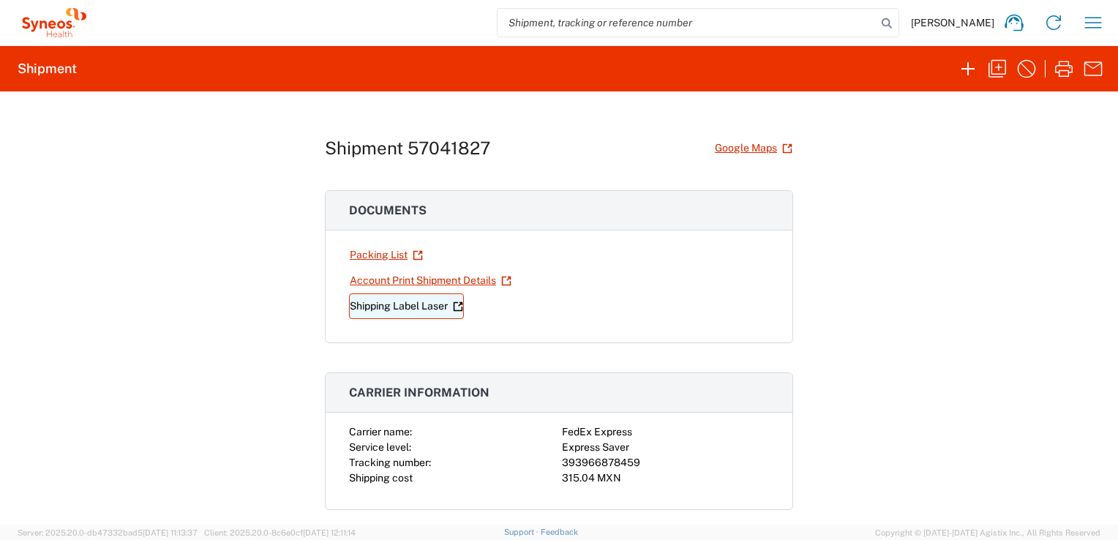
click at [389, 303] on link "Shipping Label Laser" at bounding box center [406, 306] width 115 height 26
